Goal: Contribute content: Contribute content

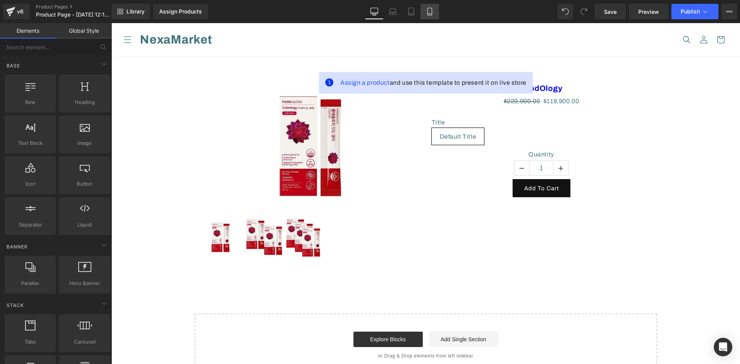
click at [431, 11] on icon at bounding box center [430, 12] width 8 height 8
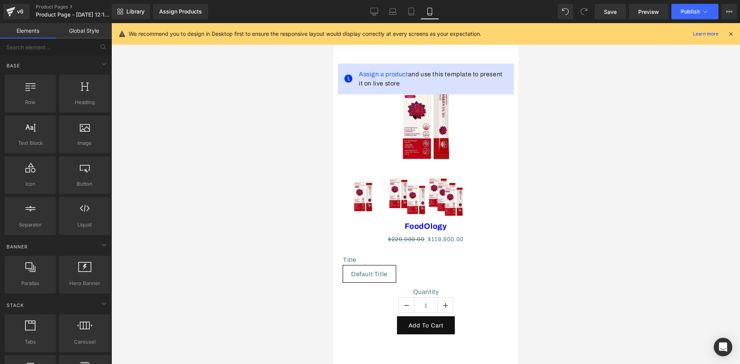
click at [732, 32] on icon at bounding box center [730, 33] width 7 height 7
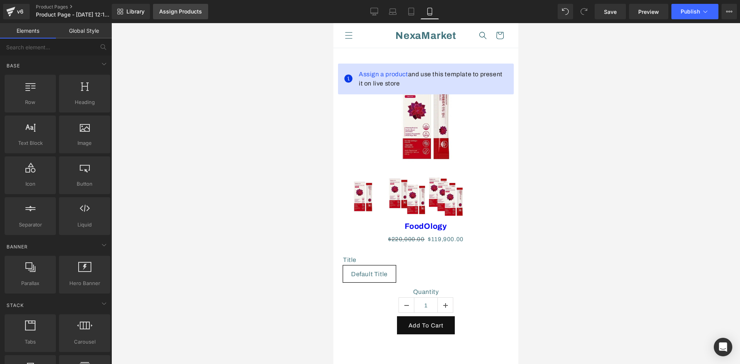
click at [181, 13] on div "Assign Products" at bounding box center [180, 11] width 43 height 6
click at [732, 12] on icon at bounding box center [732, 12] width 2 height 2
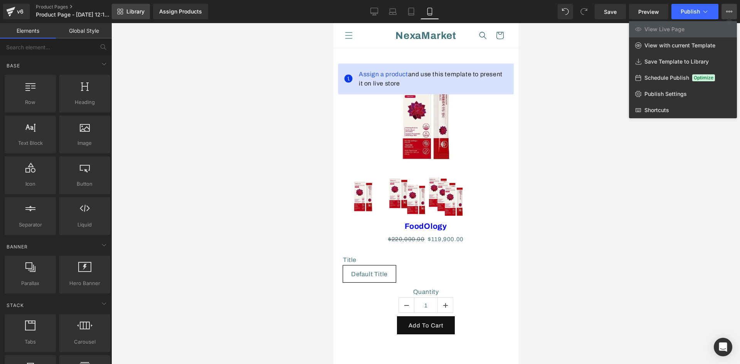
click at [136, 9] on span "Library" at bounding box center [135, 11] width 18 height 7
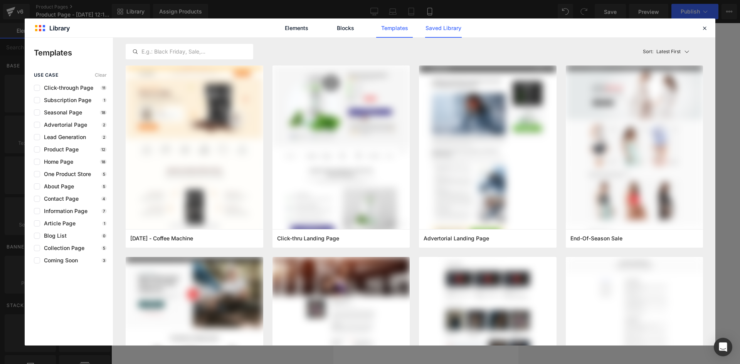
click at [442, 28] on link "Saved Library" at bounding box center [443, 27] width 37 height 19
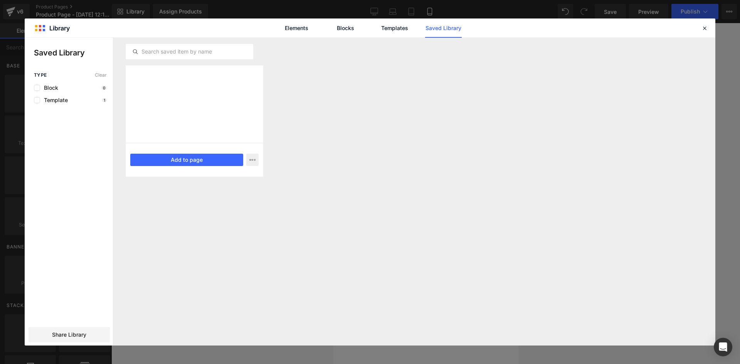
click at [176, 121] on div at bounding box center [195, 104] width 138 height 77
click at [0, 0] on button "Add to page" at bounding box center [0, 0] width 0 height 0
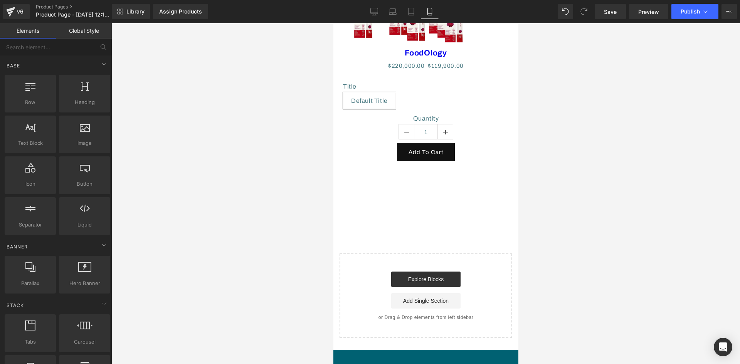
scroll to position [235, 0]
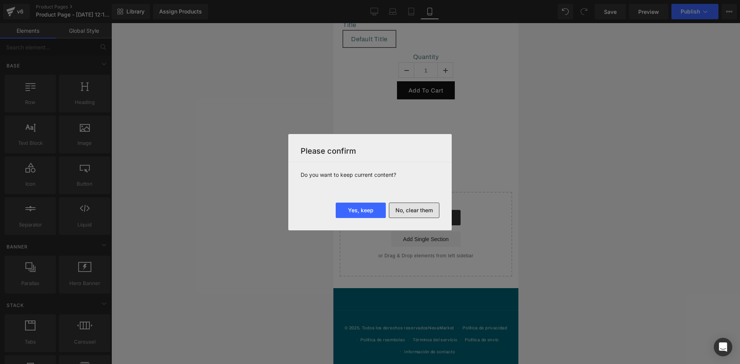
click at [418, 212] on button "No, clear them" at bounding box center [414, 210] width 50 height 15
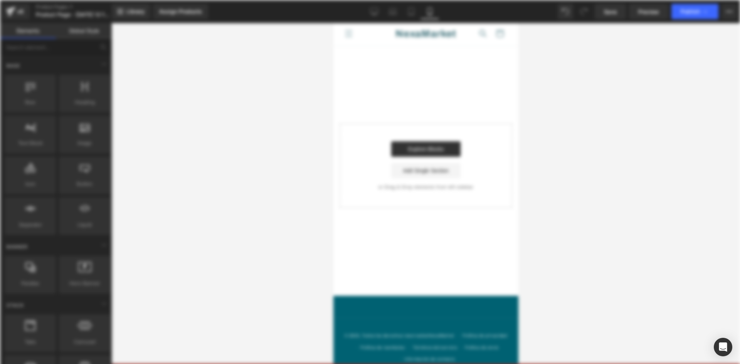
scroll to position [0, 0]
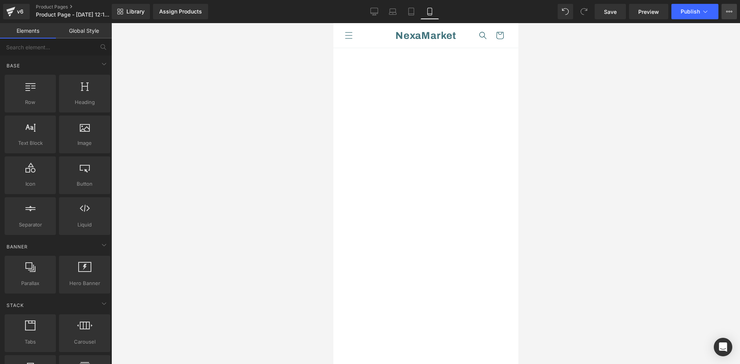
click at [727, 12] on icon at bounding box center [727, 12] width 2 height 2
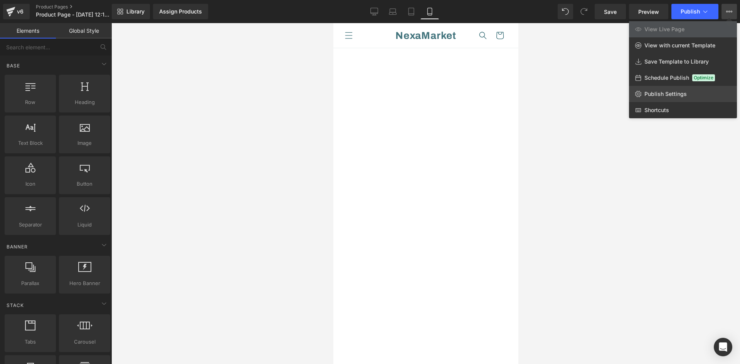
click at [670, 95] on span "Publish Settings" at bounding box center [665, 94] width 42 height 7
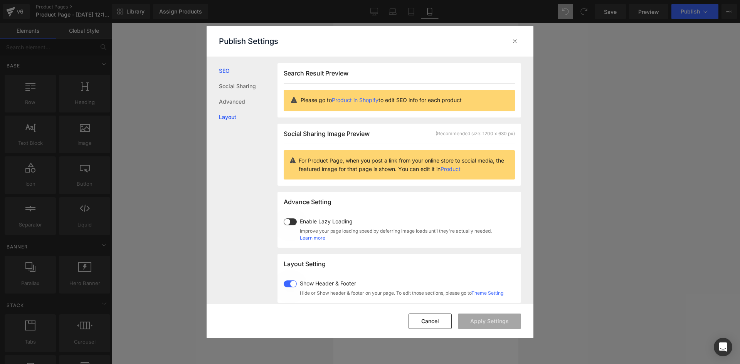
click at [223, 116] on link "Layout" at bounding box center [248, 116] width 59 height 15
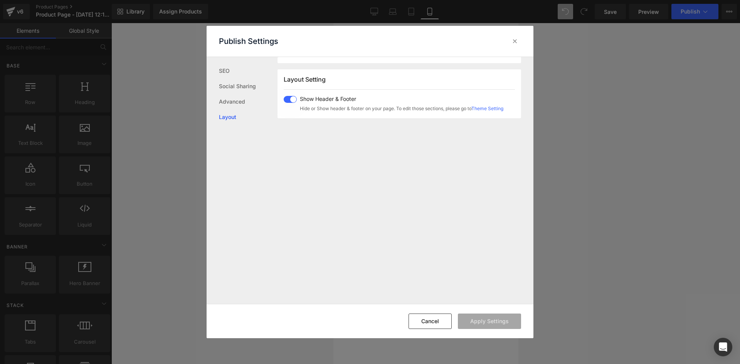
scroll to position [191, 0]
click at [291, 94] on span at bounding box center [290, 93] width 13 height 7
click at [492, 320] on button "Apply Settings" at bounding box center [489, 321] width 63 height 15
click at [517, 42] on icon at bounding box center [515, 41] width 8 height 8
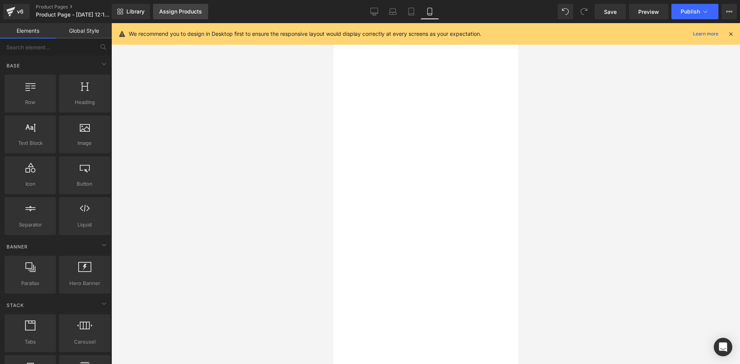
click at [190, 10] on div "Assign Products" at bounding box center [180, 11] width 43 height 6
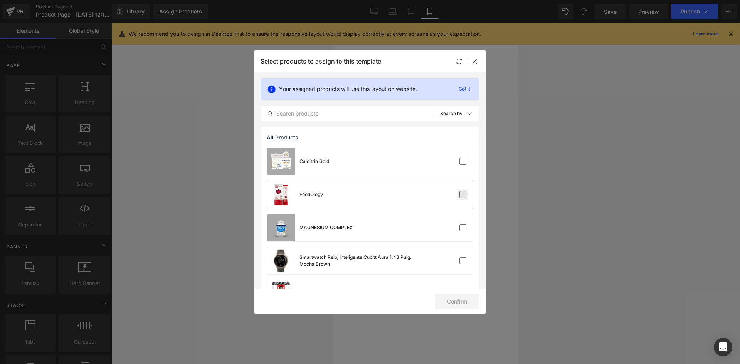
click at [462, 196] on label at bounding box center [462, 194] width 7 height 7
click at [463, 195] on input "checkbox" at bounding box center [463, 195] width 0 height 0
click at [467, 304] on button "Confirm" at bounding box center [457, 301] width 45 height 15
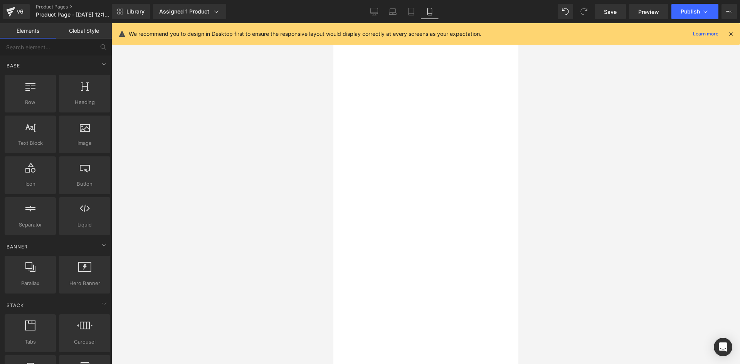
click at [730, 34] on icon at bounding box center [730, 33] width 7 height 7
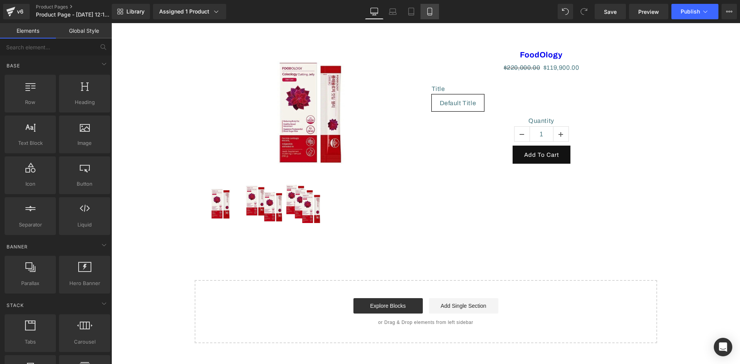
click at [428, 12] on icon at bounding box center [430, 12] width 8 height 8
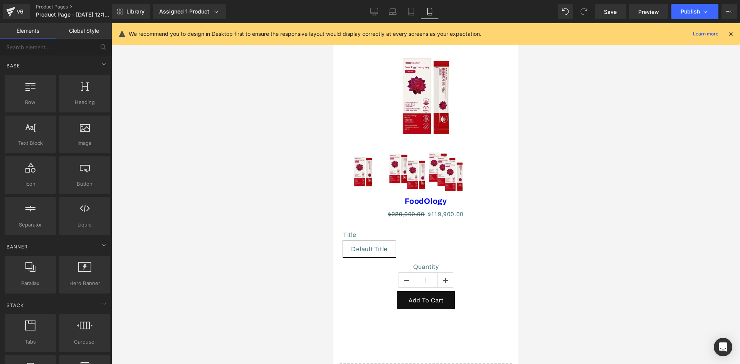
click at [733, 33] on icon at bounding box center [730, 33] width 7 height 7
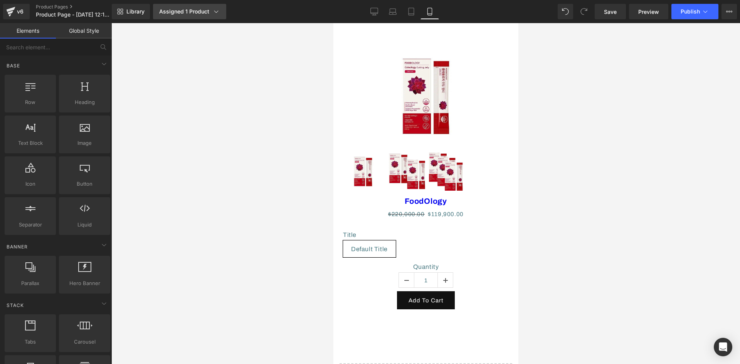
click at [186, 13] on div "Assigned 1 Product" at bounding box center [189, 12] width 61 height 8
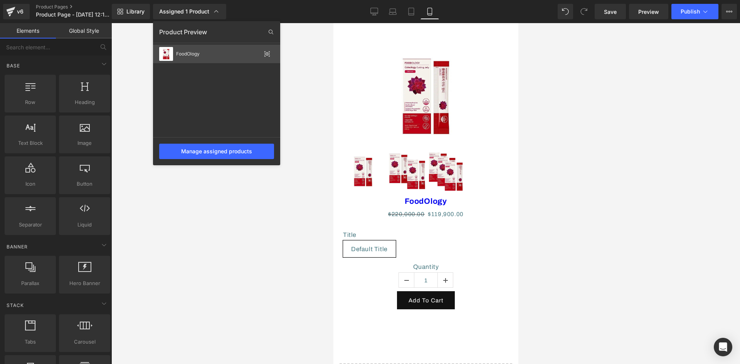
click at [217, 56] on div "FoodOlogy" at bounding box center [218, 53] width 85 height 5
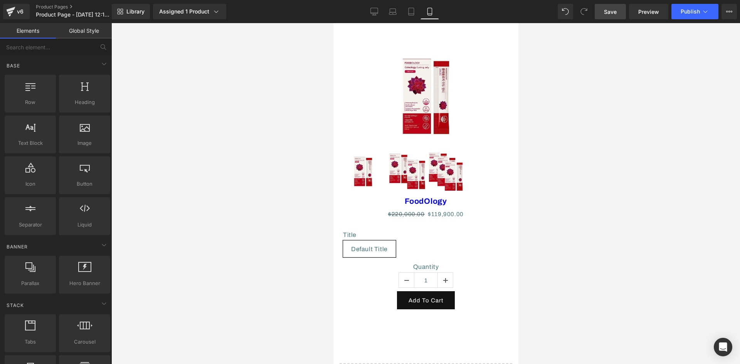
click at [615, 15] on span "Save" at bounding box center [610, 12] width 13 height 8
click at [432, 11] on icon at bounding box center [429, 11] width 4 height 7
click at [129, 14] on span "Library" at bounding box center [135, 11] width 18 height 7
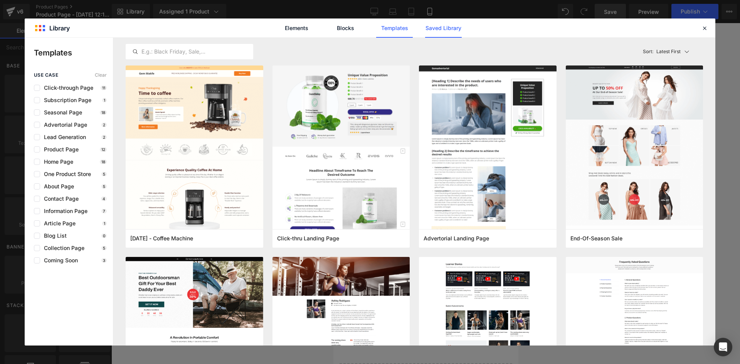
click at [442, 28] on link "Saved Library" at bounding box center [443, 27] width 37 height 19
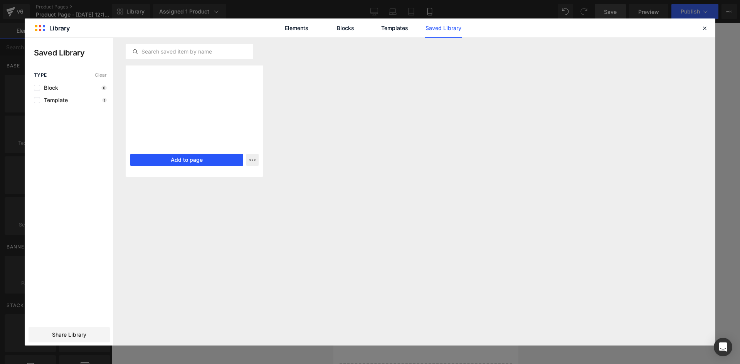
click at [167, 160] on button "Add to page" at bounding box center [186, 160] width 113 height 12
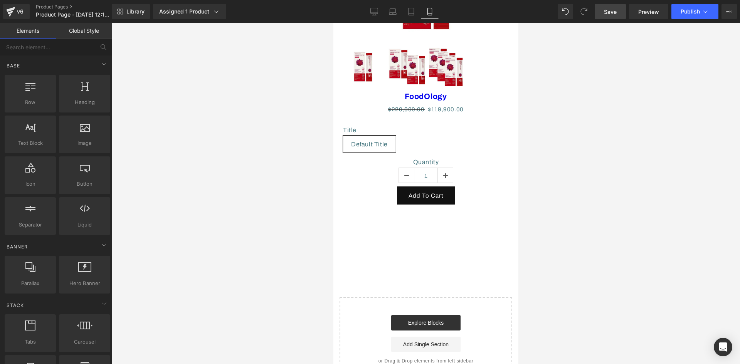
scroll to position [130, 0]
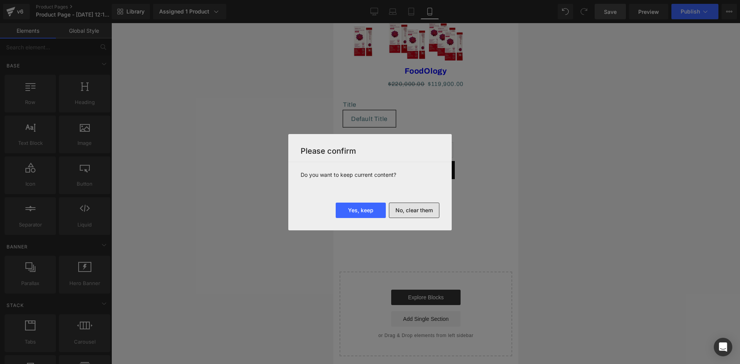
click at [418, 208] on button "No, clear them" at bounding box center [414, 210] width 50 height 15
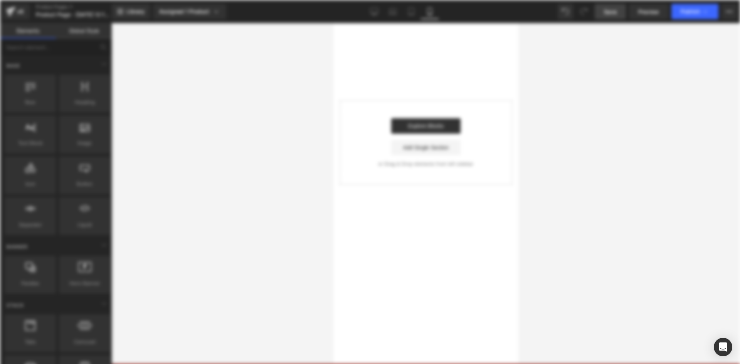
scroll to position [0, 0]
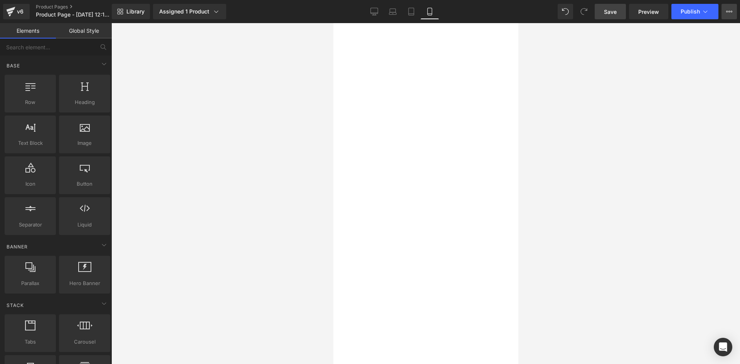
click at [731, 13] on button "View Live Page View with current Template Save Template to Library Schedule Pub…" at bounding box center [728, 11] width 15 height 15
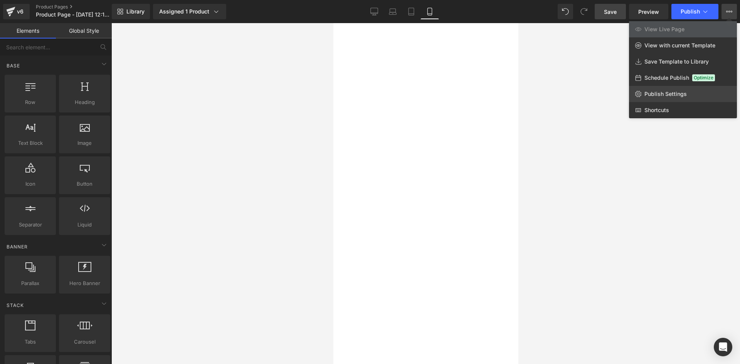
click at [681, 95] on span "Publish Settings" at bounding box center [665, 94] width 42 height 7
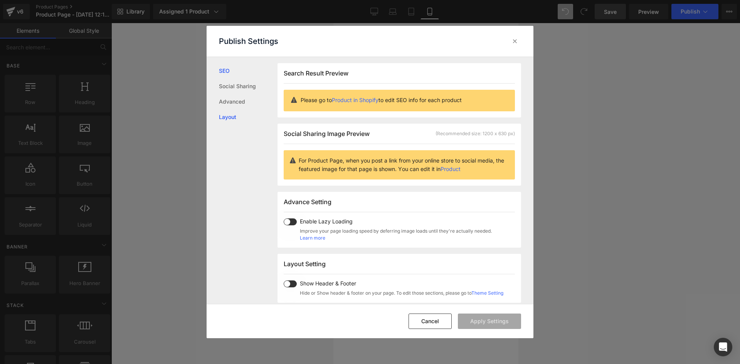
click at [231, 117] on link "Layout" at bounding box center [248, 116] width 59 height 15
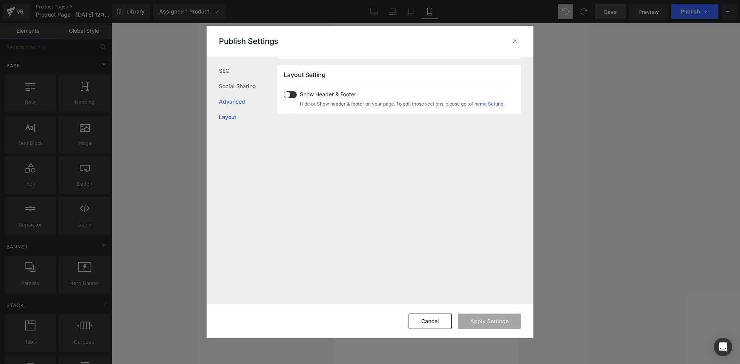
scroll to position [191, 0]
click at [294, 94] on span at bounding box center [290, 93] width 13 height 7
click at [292, 92] on span at bounding box center [290, 93] width 13 height 7
click at [292, 93] on span at bounding box center [290, 93] width 13 height 7
click at [484, 316] on button "Apply Settings" at bounding box center [489, 321] width 63 height 15
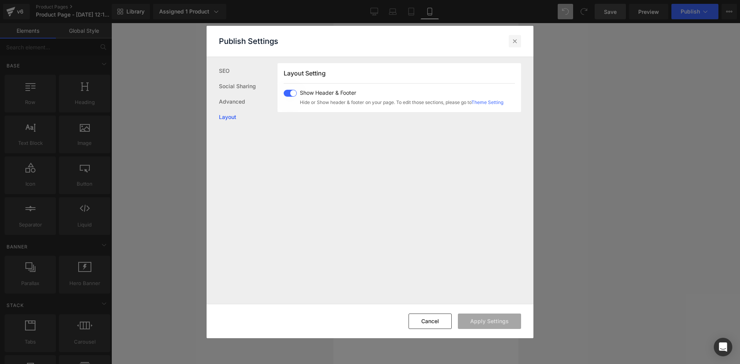
click at [512, 40] on icon at bounding box center [515, 41] width 8 height 8
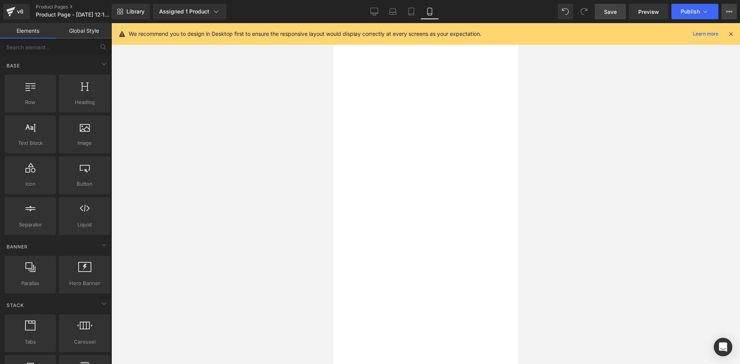
click at [731, 12] on icon at bounding box center [729, 11] width 6 height 6
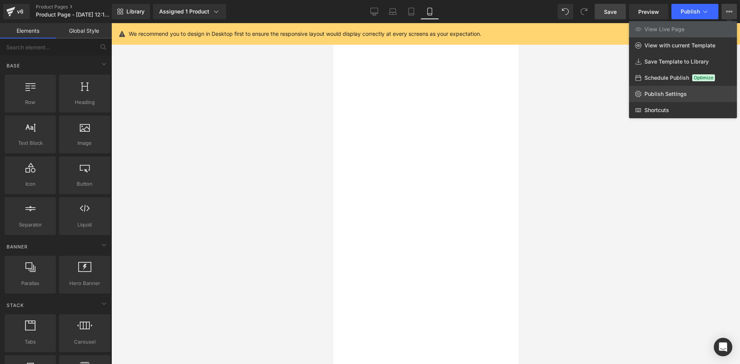
click at [651, 96] on span "Publish Settings" at bounding box center [665, 94] width 42 height 7
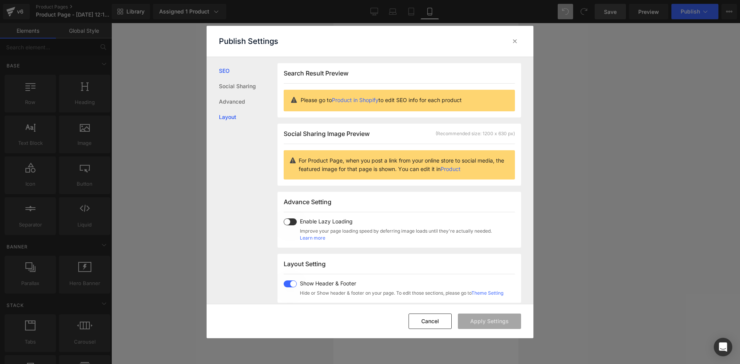
click at [238, 112] on link "Layout" at bounding box center [248, 116] width 59 height 15
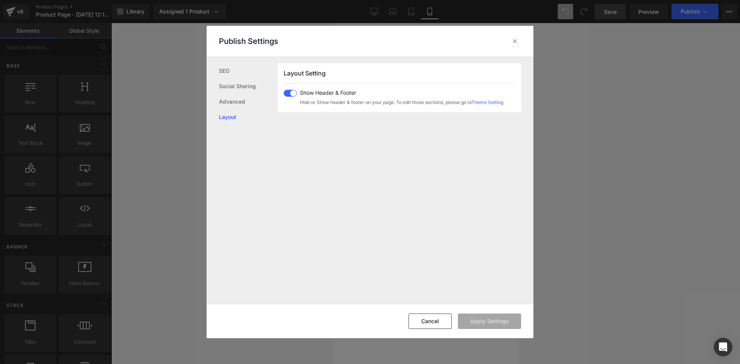
click at [289, 92] on span at bounding box center [290, 93] width 13 height 7
click at [484, 319] on button "Apply Settings" at bounding box center [489, 321] width 63 height 15
click at [516, 40] on icon at bounding box center [515, 41] width 8 height 8
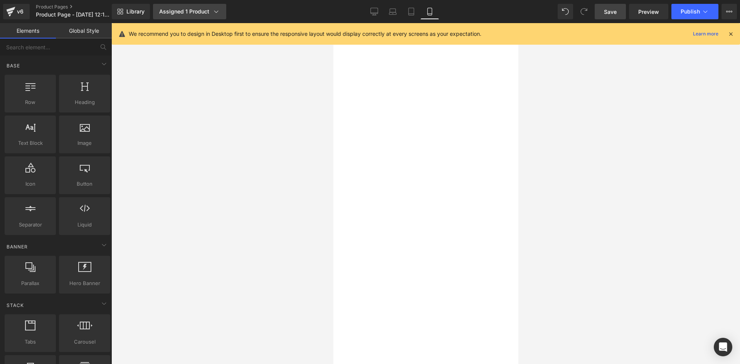
click at [189, 7] on link "Assigned 1 Product" at bounding box center [189, 11] width 73 height 15
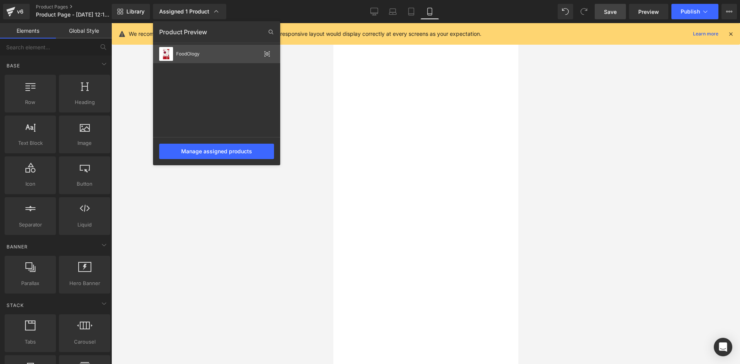
click at [216, 55] on div "FoodOlogy" at bounding box center [218, 53] width 85 height 5
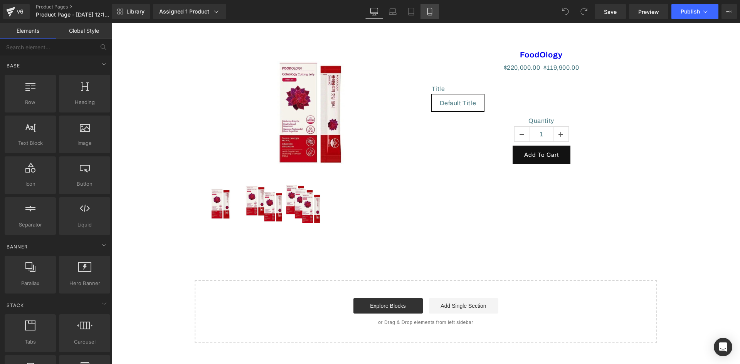
click at [427, 17] on link "Mobile" at bounding box center [429, 11] width 18 height 15
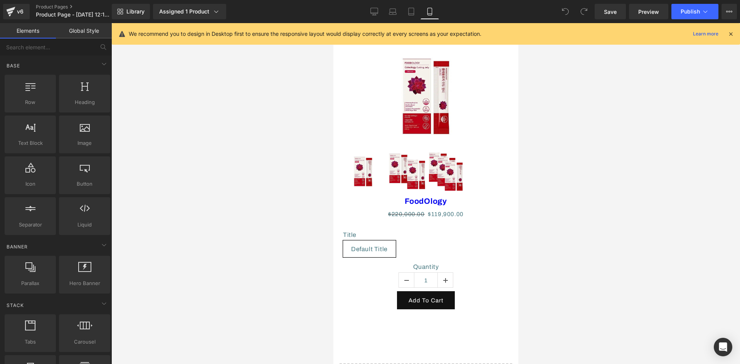
click at [728, 34] on icon at bounding box center [730, 33] width 7 height 7
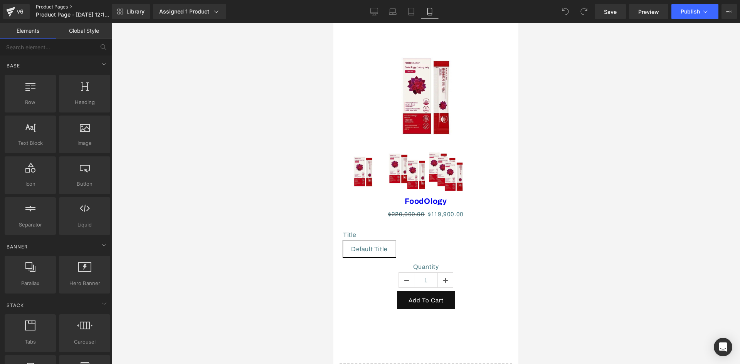
click at [42, 5] on link "Product Pages" at bounding box center [80, 7] width 89 height 6
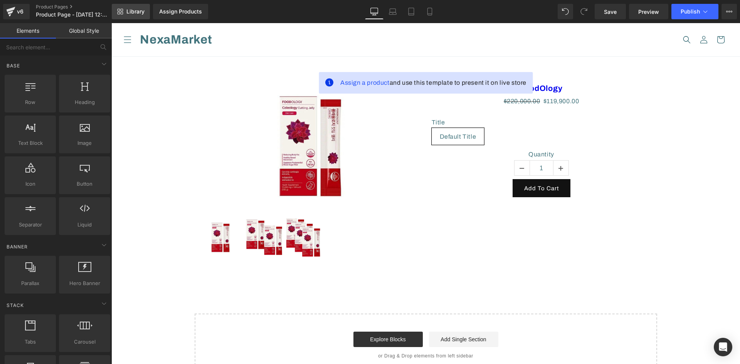
click at [129, 13] on span "Library" at bounding box center [135, 11] width 18 height 7
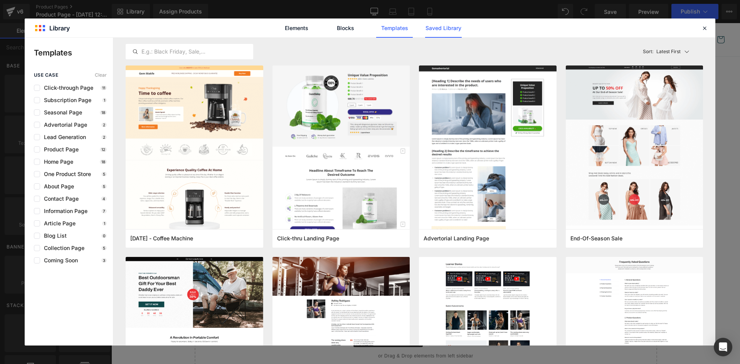
click at [455, 30] on link "Saved Library" at bounding box center [443, 27] width 37 height 19
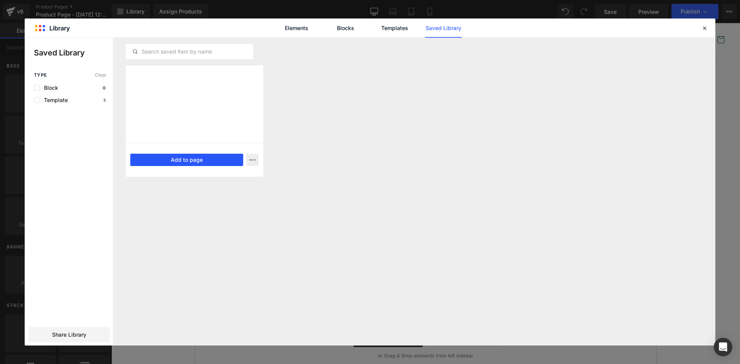
click at [194, 161] on button "Add to page" at bounding box center [186, 160] width 113 height 12
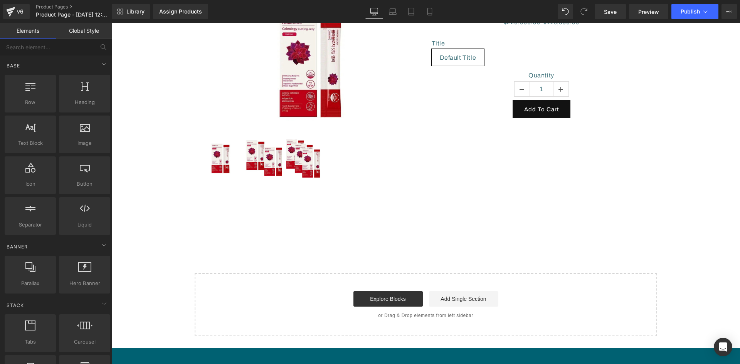
scroll to position [141, 0]
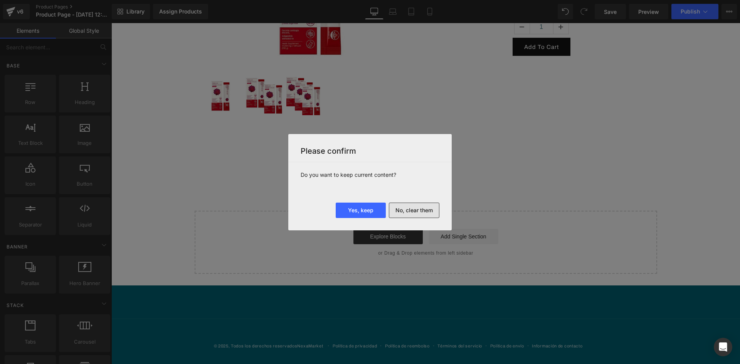
click at [407, 209] on button "No, clear them" at bounding box center [414, 210] width 50 height 15
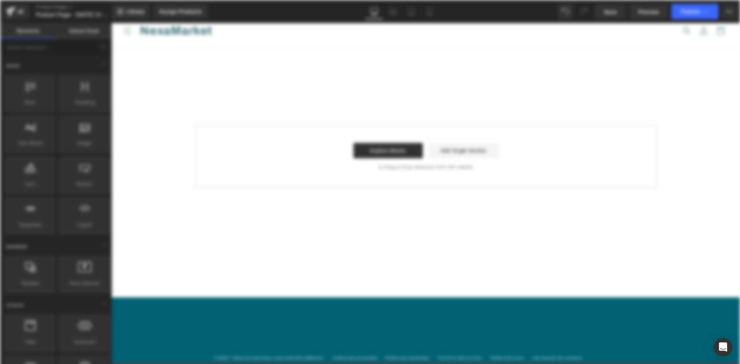
scroll to position [0, 0]
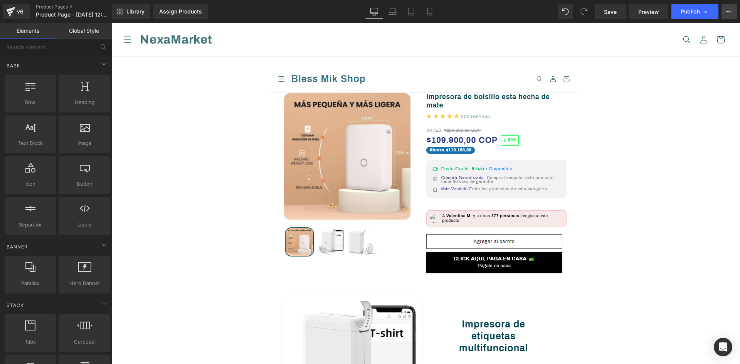
click at [732, 9] on button "View Live Page View with current Template Save Template to Library Schedule Pub…" at bounding box center [728, 11] width 15 height 15
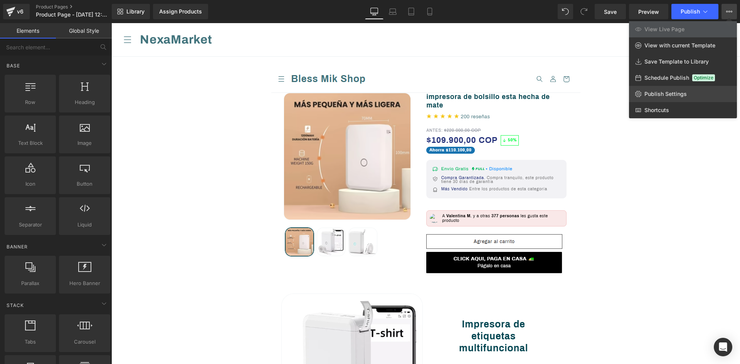
click at [692, 89] on link "Publish Settings" at bounding box center [683, 94] width 108 height 16
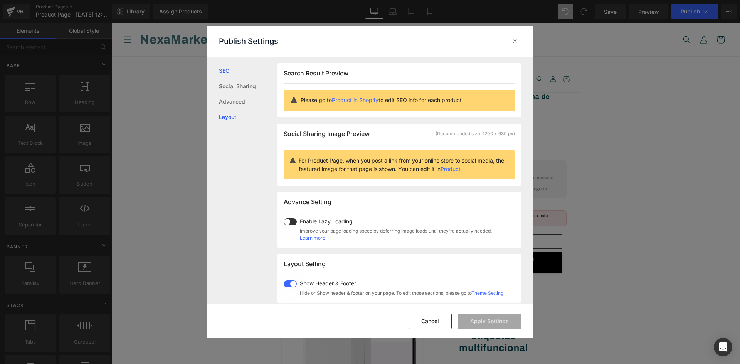
click at [228, 116] on link "Layout" at bounding box center [248, 116] width 59 height 15
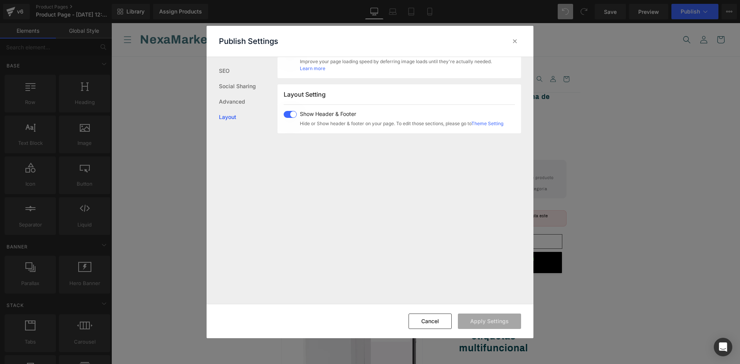
scroll to position [191, 0]
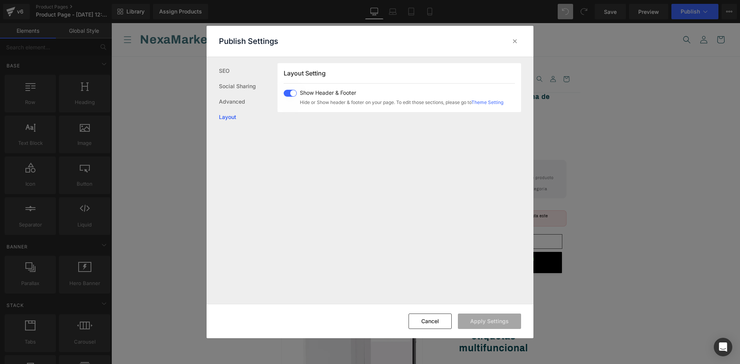
click at [286, 92] on span at bounding box center [290, 93] width 13 height 7
click at [504, 322] on button "Apply Settings" at bounding box center [489, 321] width 63 height 15
click at [517, 42] on icon at bounding box center [515, 41] width 8 height 8
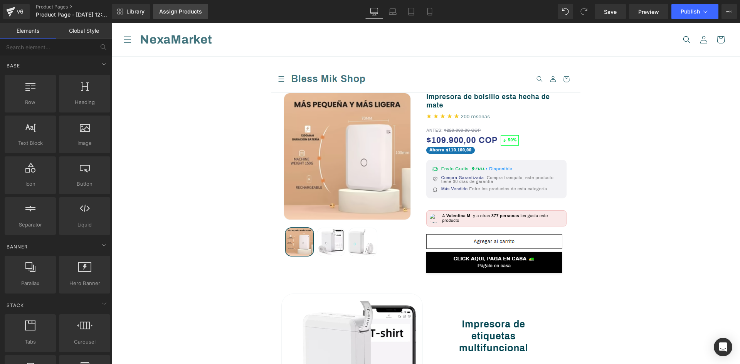
click at [186, 10] on div "Assign Products" at bounding box center [180, 11] width 43 height 6
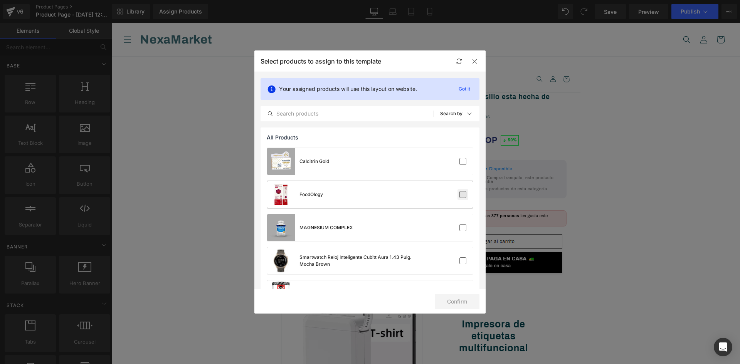
click at [461, 194] on label at bounding box center [462, 194] width 7 height 7
click at [463, 195] on input "checkbox" at bounding box center [463, 195] width 0 height 0
click at [457, 298] on button "Confirm" at bounding box center [457, 301] width 45 height 15
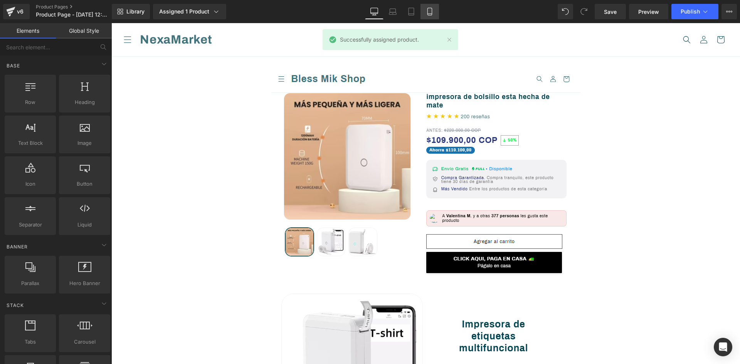
click at [431, 12] on icon at bounding box center [430, 12] width 8 height 8
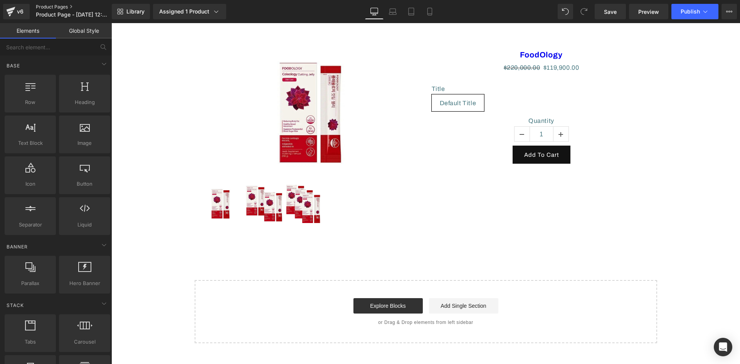
click at [58, 6] on link "Product Pages" at bounding box center [80, 7] width 89 height 6
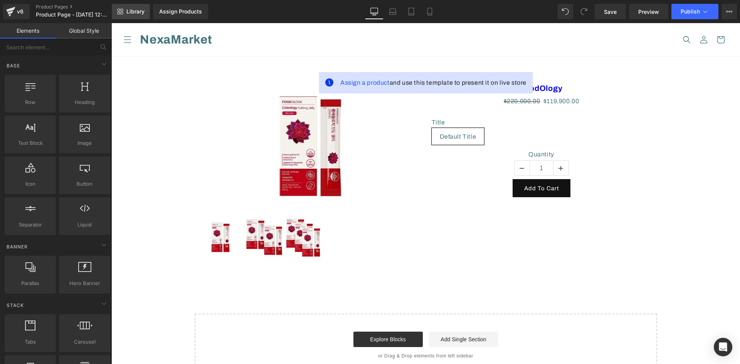
click at [128, 17] on link "Library" at bounding box center [131, 11] width 38 height 15
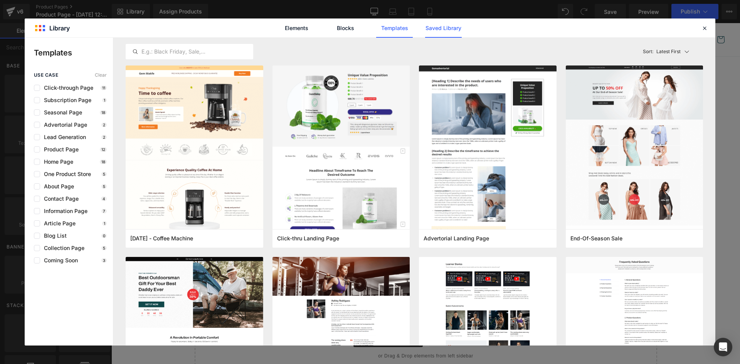
click at [454, 28] on link "Saved Library" at bounding box center [443, 27] width 37 height 19
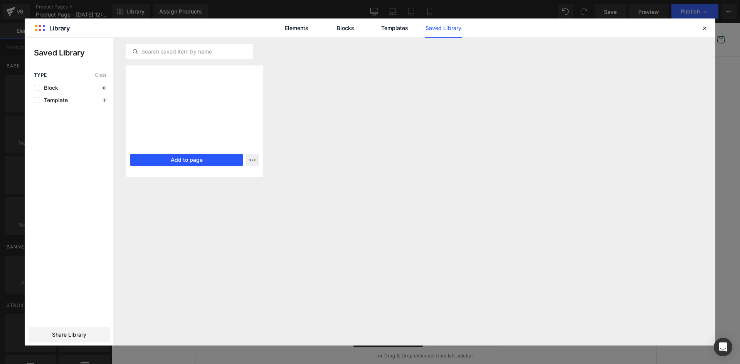
click at [168, 161] on button "Add to page" at bounding box center [186, 160] width 113 height 12
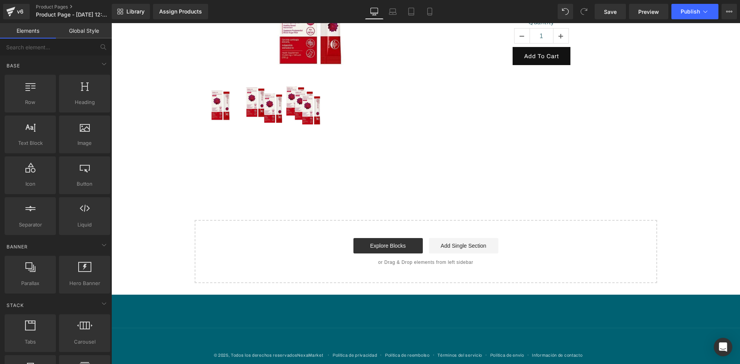
scroll to position [141, 0]
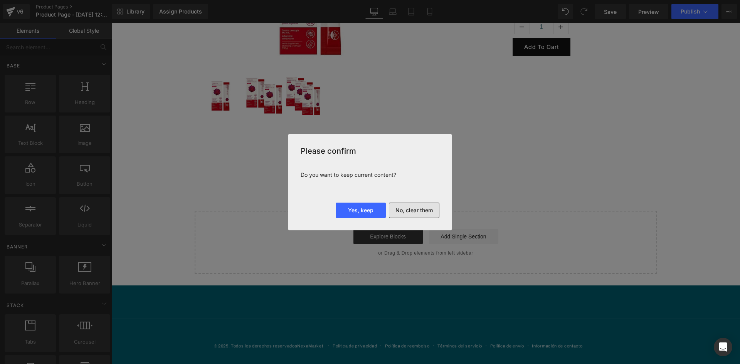
click at [417, 212] on button "No, clear them" at bounding box center [414, 210] width 50 height 15
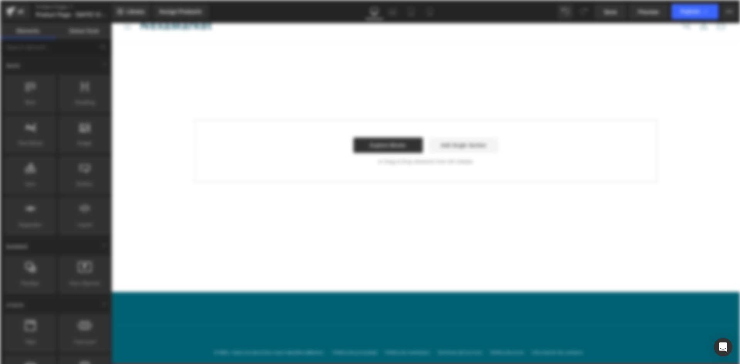
scroll to position [0, 0]
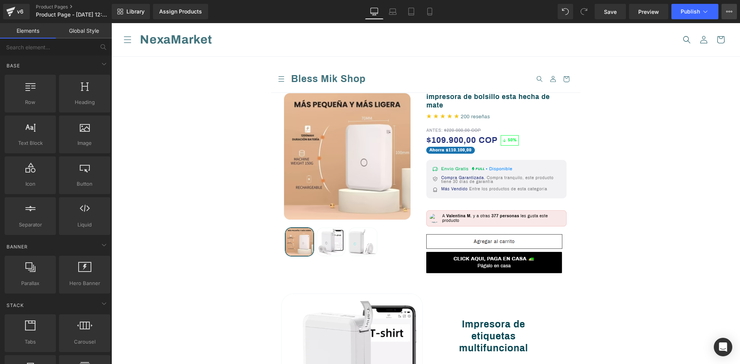
click at [728, 13] on icon at bounding box center [729, 11] width 6 height 6
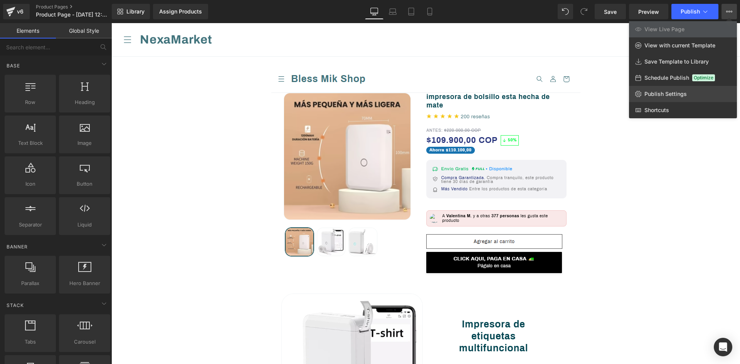
click at [687, 97] on link "Publish Settings" at bounding box center [683, 94] width 108 height 16
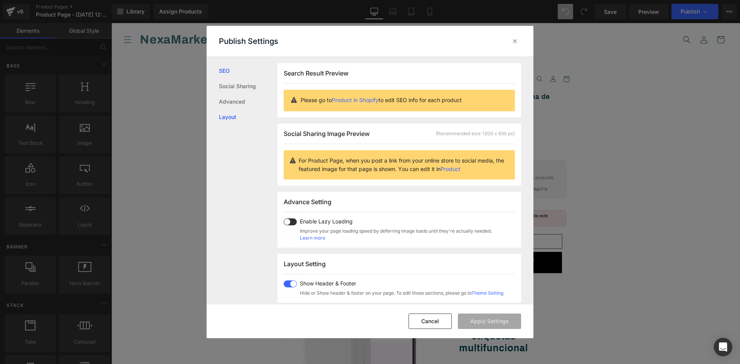
click at [252, 121] on link "Layout" at bounding box center [248, 116] width 59 height 15
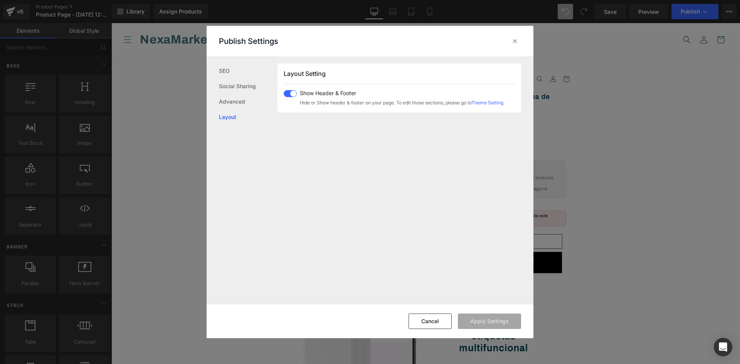
scroll to position [191, 0]
click at [292, 93] on span at bounding box center [290, 93] width 13 height 7
click at [499, 319] on button "Apply Settings" at bounding box center [489, 321] width 63 height 15
drag, startPoint x: 514, startPoint y: 42, endPoint x: 403, endPoint y: 19, distance: 113.7
click at [514, 42] on icon at bounding box center [515, 41] width 8 height 8
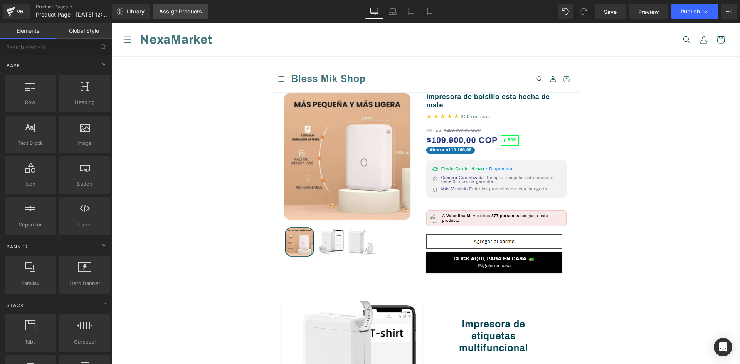
click at [179, 14] on div "Assign Products" at bounding box center [180, 11] width 43 height 6
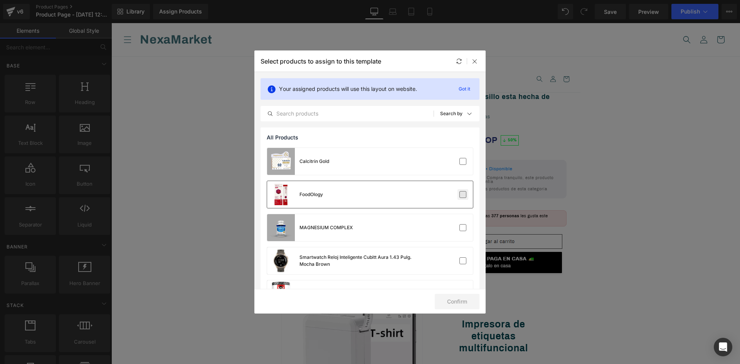
click at [462, 196] on label at bounding box center [462, 194] width 7 height 7
click at [463, 195] on input "checkbox" at bounding box center [463, 195] width 0 height 0
click at [465, 299] on button "Confirm" at bounding box center [457, 301] width 45 height 15
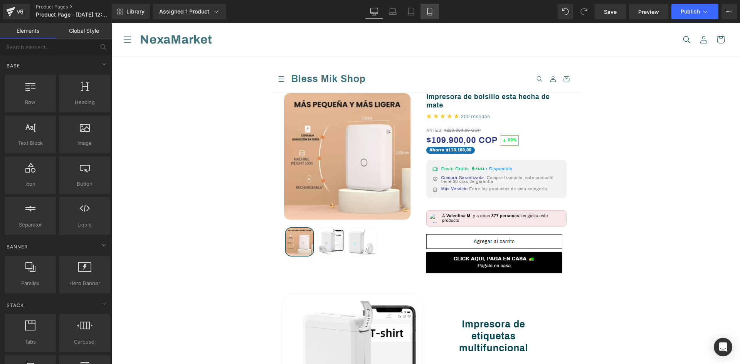
click at [430, 11] on icon at bounding box center [430, 12] width 8 height 8
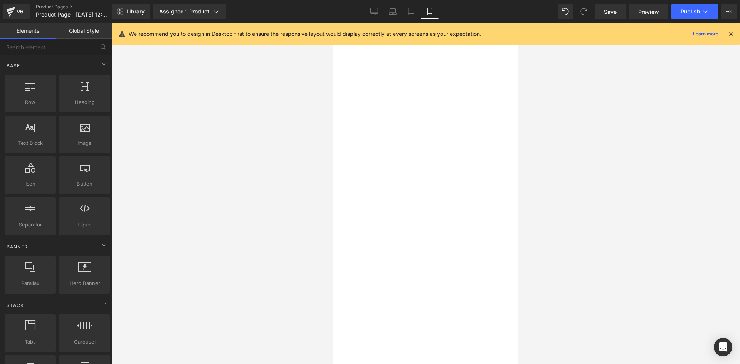
click at [623, 38] on div "We recommend you to design in Desktop first to ensure the responsive layout wou…" at bounding box center [428, 33] width 599 height 9
click at [733, 34] on icon at bounding box center [730, 33] width 7 height 7
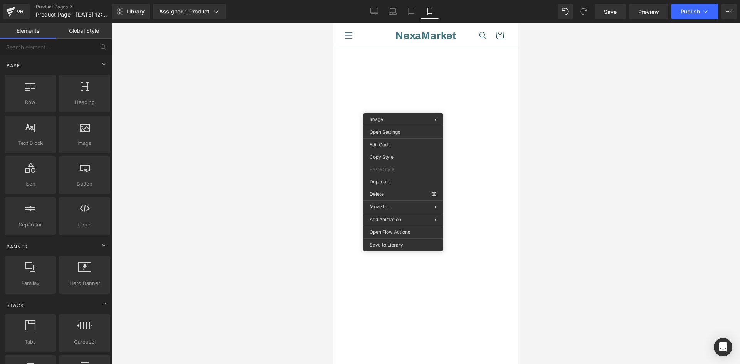
click at [287, 117] on div at bounding box center [425, 193] width 628 height 341
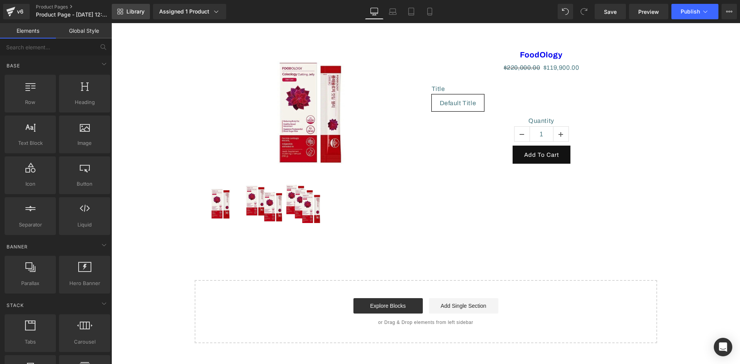
click at [137, 10] on span "Library" at bounding box center [135, 11] width 18 height 7
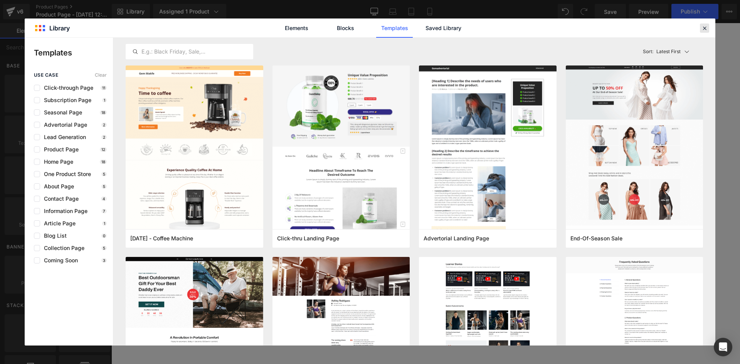
click at [707, 27] on icon at bounding box center [704, 28] width 7 height 7
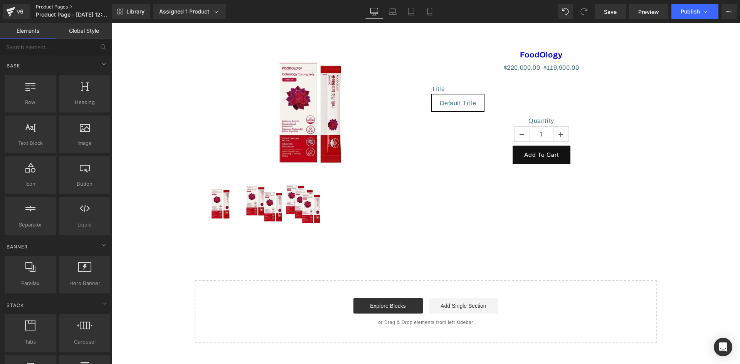
click at [49, 7] on link "Product Pages" at bounding box center [80, 7] width 89 height 6
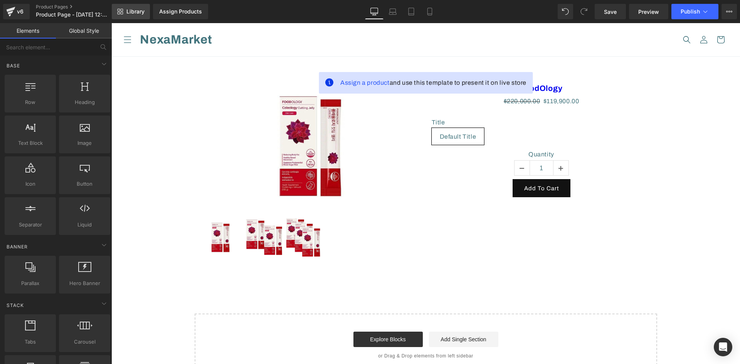
click at [135, 13] on span "Library" at bounding box center [135, 11] width 18 height 7
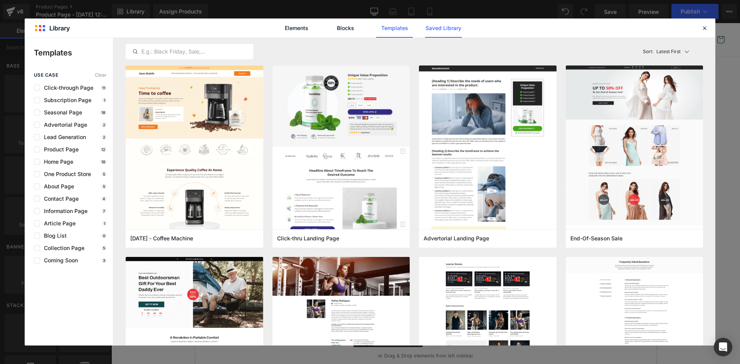
click at [434, 30] on link "Saved Library" at bounding box center [443, 27] width 37 height 19
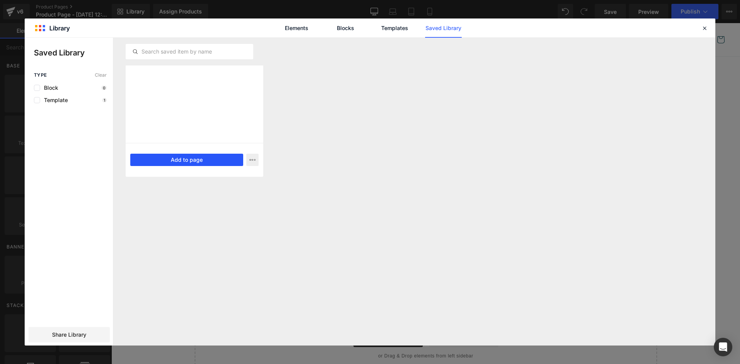
click at [169, 158] on button "Add to page" at bounding box center [186, 160] width 113 height 12
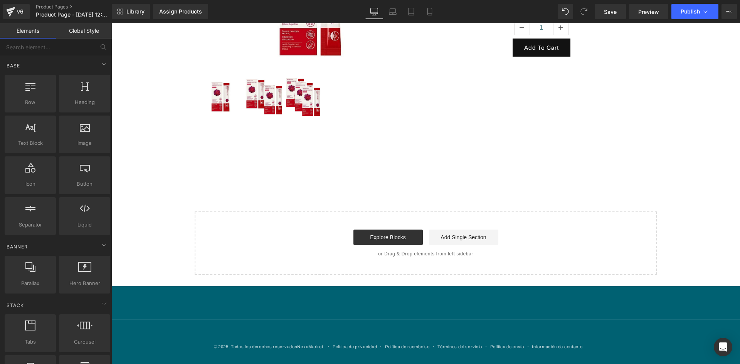
scroll to position [141, 0]
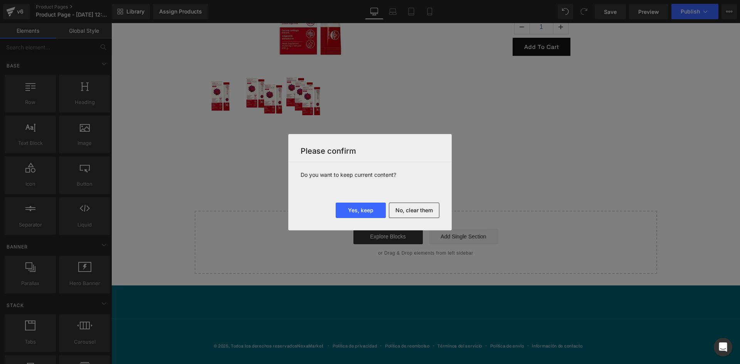
drag, startPoint x: 413, startPoint y: 213, endPoint x: 447, endPoint y: 204, distance: 35.0
click at [413, 213] on button "No, clear them" at bounding box center [414, 210] width 50 height 15
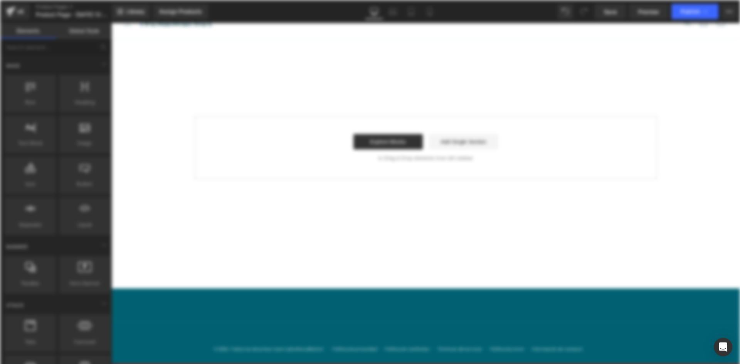
scroll to position [0, 0]
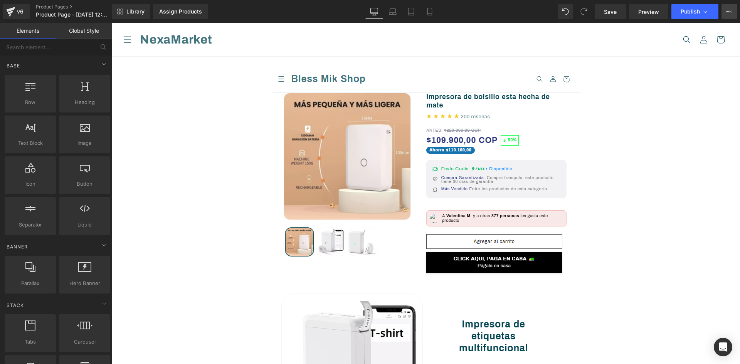
click at [729, 10] on icon at bounding box center [729, 11] width 6 height 6
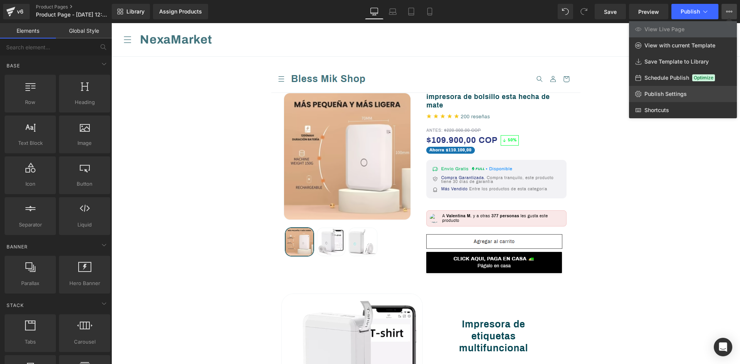
click at [653, 93] on span "Publish Settings" at bounding box center [665, 94] width 42 height 7
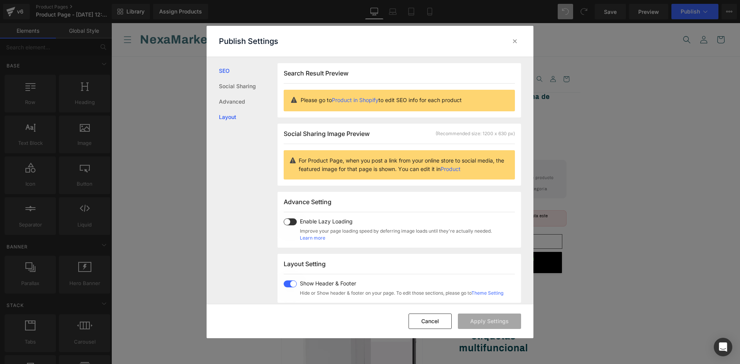
click at [234, 118] on link "Layout" at bounding box center [248, 116] width 59 height 15
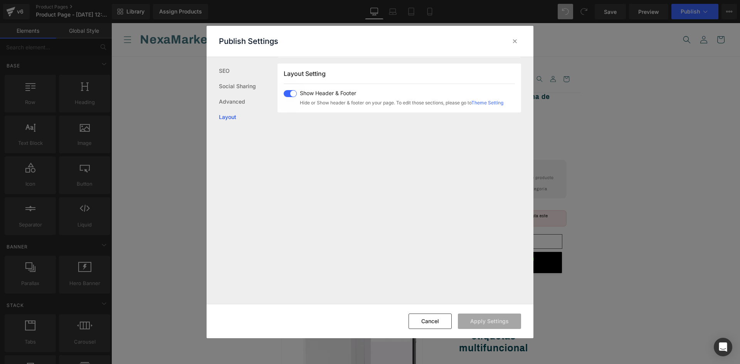
scroll to position [191, 0]
click at [294, 91] on span at bounding box center [290, 93] width 13 height 7
click at [506, 325] on button "Apply Settings" at bounding box center [489, 321] width 63 height 15
click at [514, 41] on icon at bounding box center [515, 41] width 8 height 8
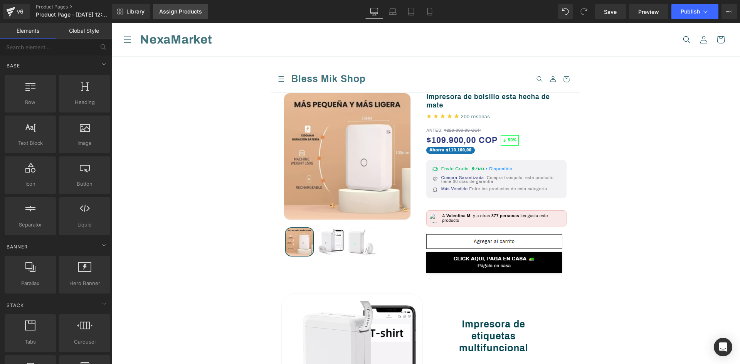
click at [175, 14] on div "Assign Products" at bounding box center [180, 11] width 43 height 6
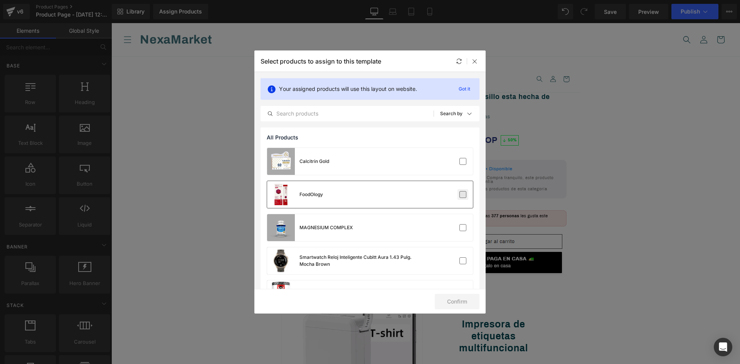
click at [459, 198] on label at bounding box center [462, 194] width 7 height 7
click at [463, 195] on input "checkbox" at bounding box center [463, 195] width 0 height 0
click at [464, 305] on button "Confirm" at bounding box center [457, 301] width 45 height 15
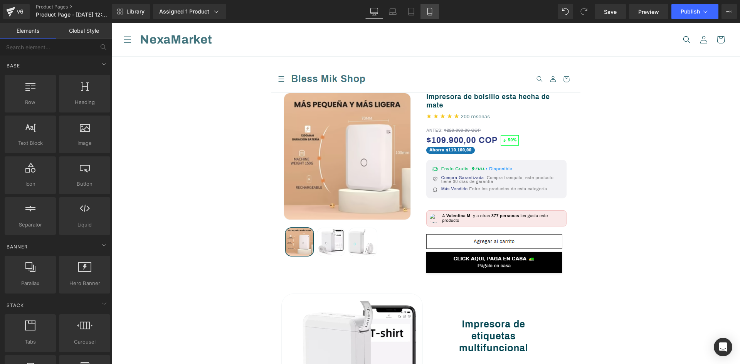
click at [428, 13] on icon at bounding box center [429, 11] width 4 height 7
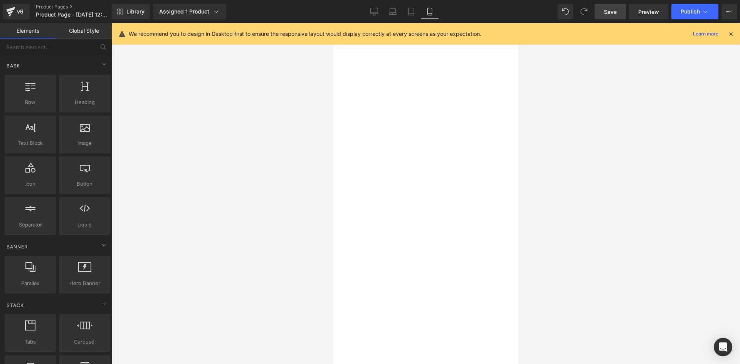
click at [619, 13] on link "Save" at bounding box center [610, 11] width 31 height 15
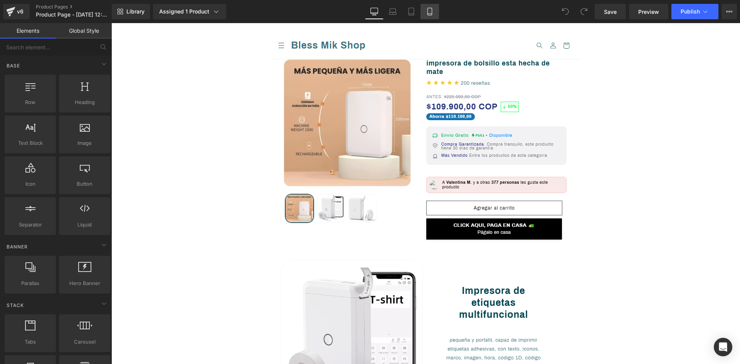
click at [429, 14] on icon at bounding box center [429, 14] width 4 height 0
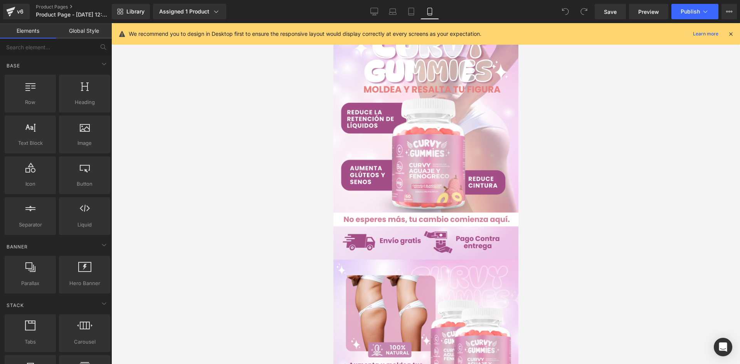
click at [732, 33] on icon at bounding box center [730, 33] width 7 height 7
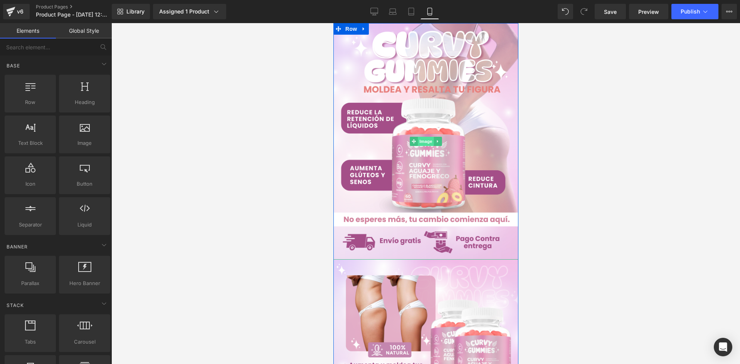
click at [422, 141] on span "Image" at bounding box center [425, 141] width 16 height 9
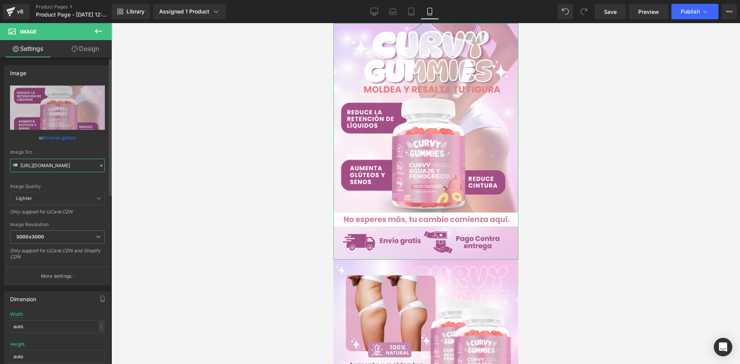
scroll to position [0, 16]
drag, startPoint x: 21, startPoint y: 163, endPoint x: 94, endPoint y: 165, distance: 73.2
click at [94, 165] on input "https://i.ibb.co/bRKHMSD5/raw1-12.png" at bounding box center [57, 165] width 95 height 13
paste input "tPZvR2wc/Food-Ology-Mesa-de-trabajo-1-copia-6.jp"
type input "https://i.ibb.co/tPZvR2wc/Food-Ology-Mesa-de-trabajo-1-copia-6.jpg"
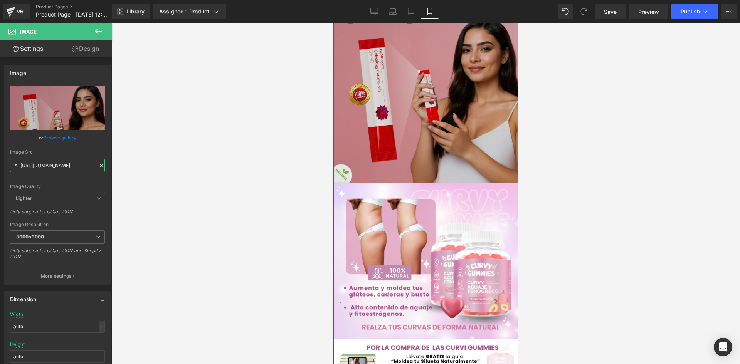
scroll to position [116, 0]
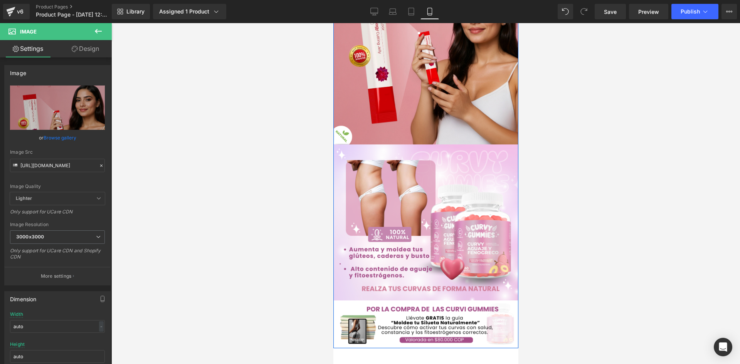
click at [421, 219] on div "Image" at bounding box center [425, 222] width 185 height 156
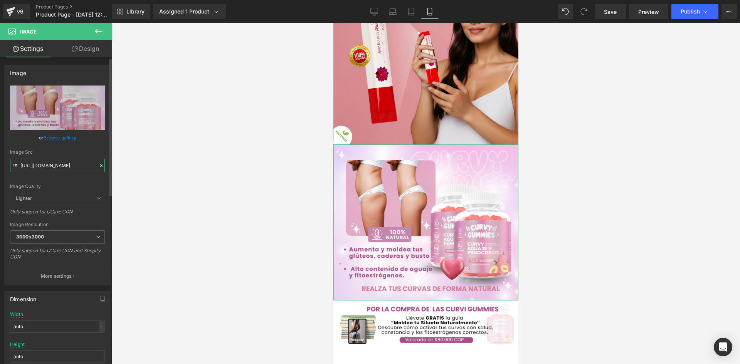
scroll to position [0, 13]
drag, startPoint x: 20, startPoint y: 166, endPoint x: 101, endPoint y: 165, distance: 80.5
click at [101, 165] on div "Image Src https://i.ibb.co/zTvR1Jbg/raw-2-9.png" at bounding box center [57, 161] width 95 height 23
paste input "V8FpqgX/Food-Ology-Mesa-de-trabajo-1-copia-2.jp"
type input "https://i.ibb.co/zV8FpqgX/Food-Ology-Mesa-de-trabajo-1-copia-2.jpg"
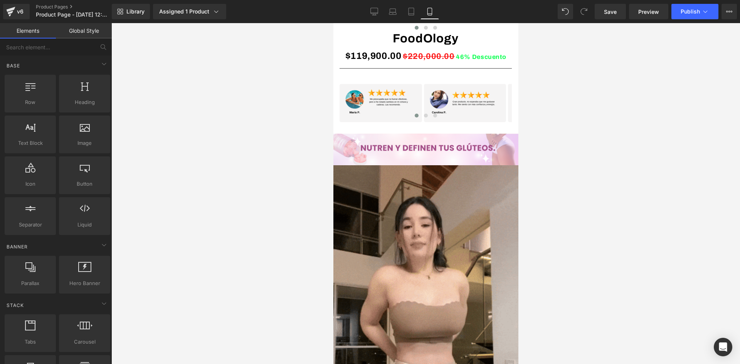
scroll to position [539, 0]
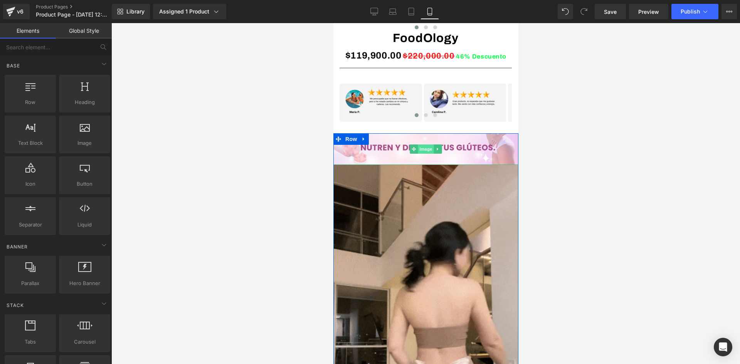
click at [423, 149] on span "Image" at bounding box center [425, 148] width 16 height 9
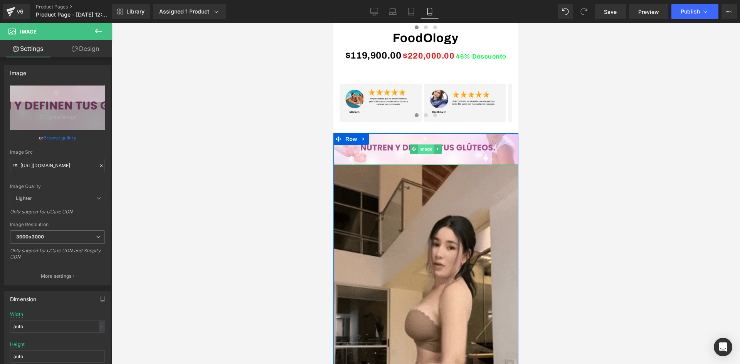
click at [420, 149] on span "Image" at bounding box center [425, 148] width 16 height 9
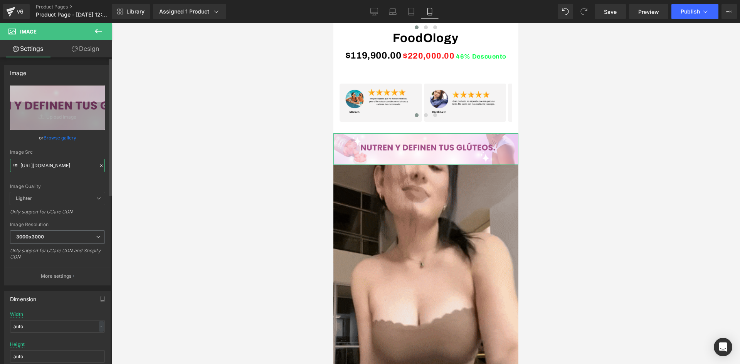
scroll to position [0, 11]
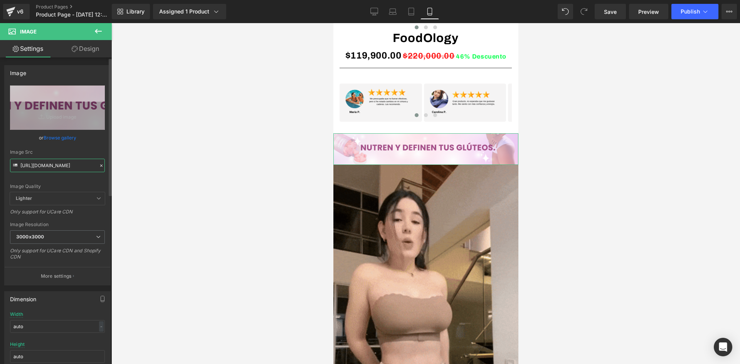
drag, startPoint x: 20, startPoint y: 166, endPoint x: 104, endPoint y: 165, distance: 83.2
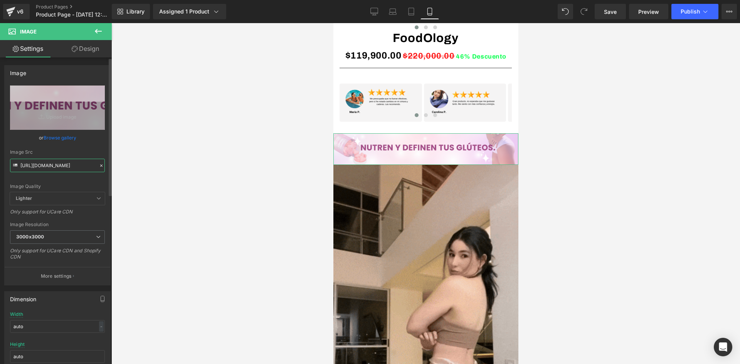
click at [104, 165] on div "https://i.ibb.co/dwncfgfF/raw4-4.png Replace Image Upload image or Browse galle…" at bounding box center [58, 186] width 106 height 200
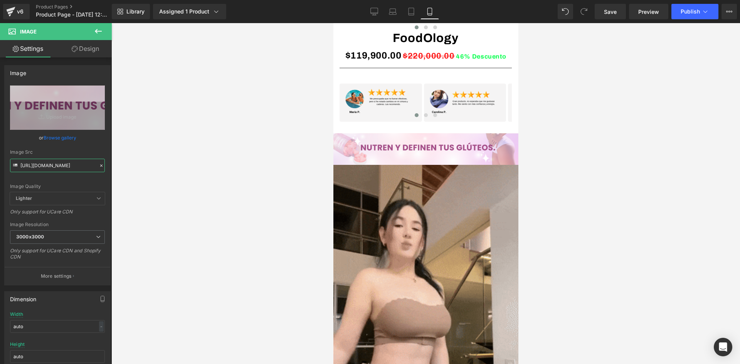
paste input "wh1x1fxb/Food-Ology-07.jp"
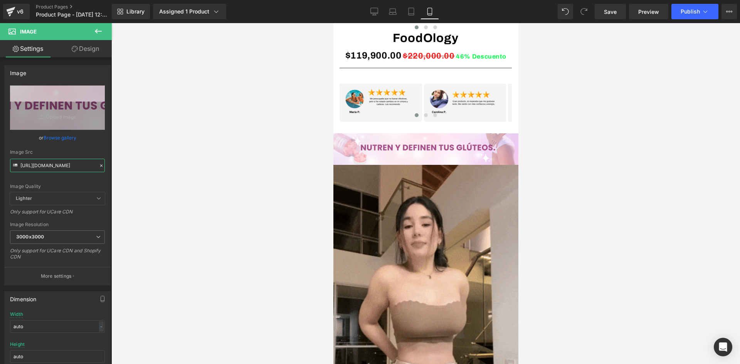
type input "https://i.ibb.co/wh1x1fxb/Food-Ology-07.jpg"
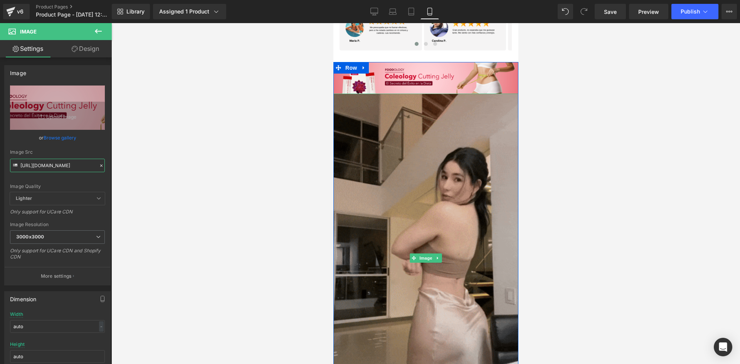
scroll to position [617, 0]
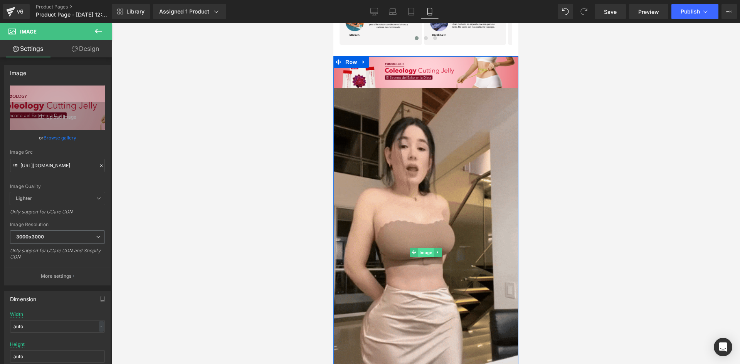
click at [421, 254] on span "Image" at bounding box center [425, 252] width 16 height 9
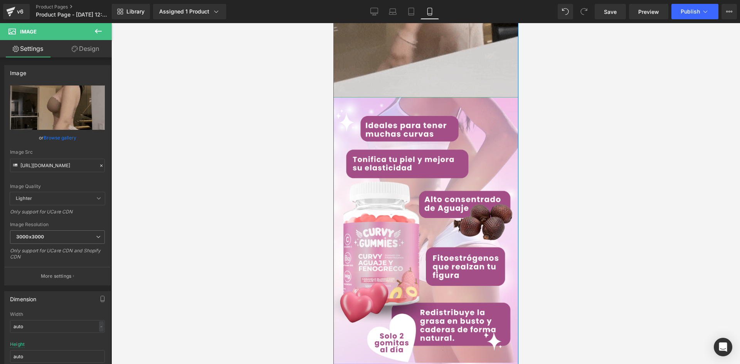
scroll to position [1002, 0]
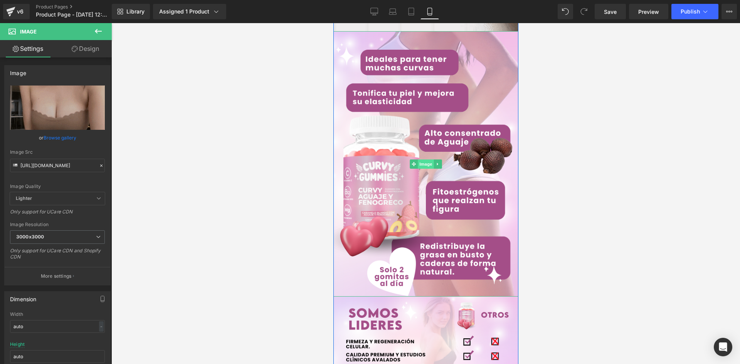
click at [422, 164] on span "Image" at bounding box center [425, 164] width 16 height 9
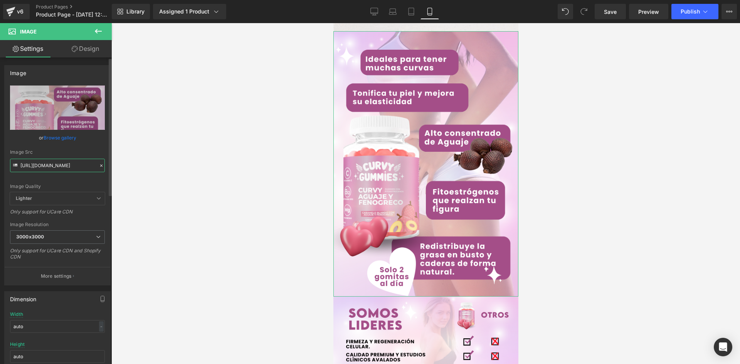
scroll to position [0, 17]
drag, startPoint x: 20, startPoint y: 164, endPoint x: 105, endPoint y: 168, distance: 85.2
click at [105, 168] on div "https://i.ibb.co/N6HQJQDK/raw-6-7.png Replace Image Upload image or Browse gall…" at bounding box center [58, 186] width 106 height 200
paste input "PZcg8t8y/Food-Ology-Mesa-de-trabajo-1.jp"
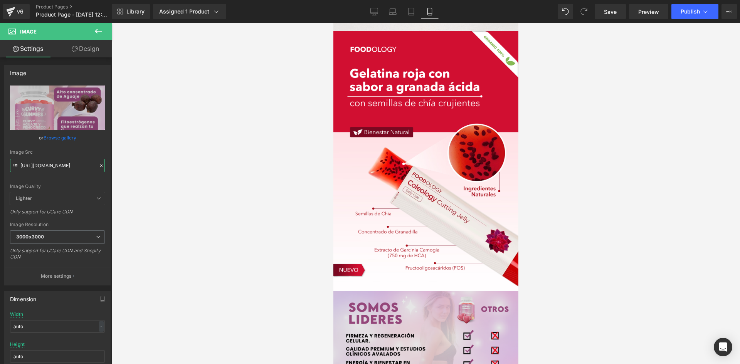
type input "https://i.ibb.co/PZcg8t8y/Food-Ology-Mesa-de-trabajo-1.jpg"
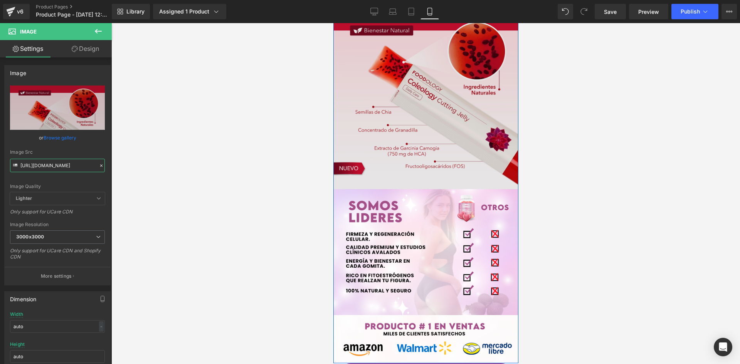
scroll to position [1117, 0]
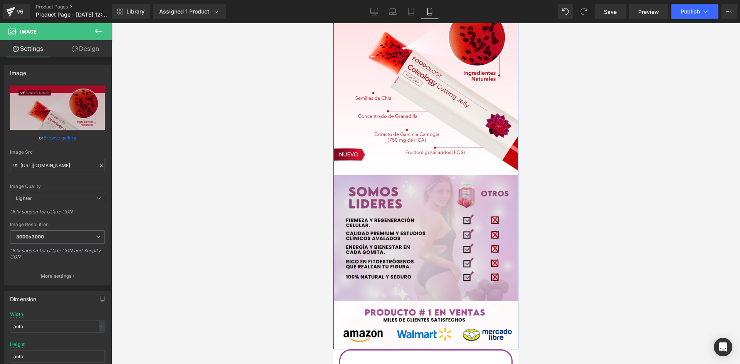
click at [423, 246] on img at bounding box center [425, 238] width 185 height 126
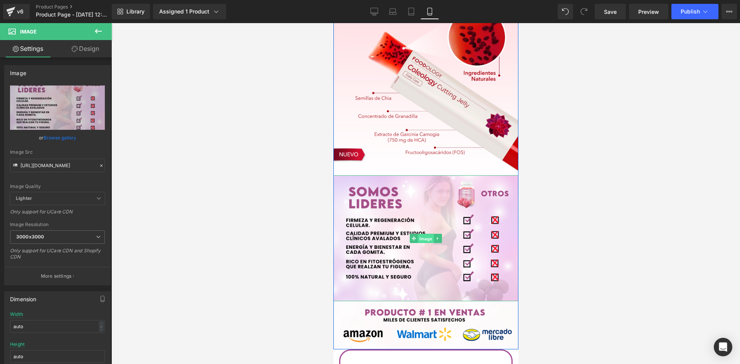
click at [422, 236] on span "Image" at bounding box center [425, 238] width 16 height 9
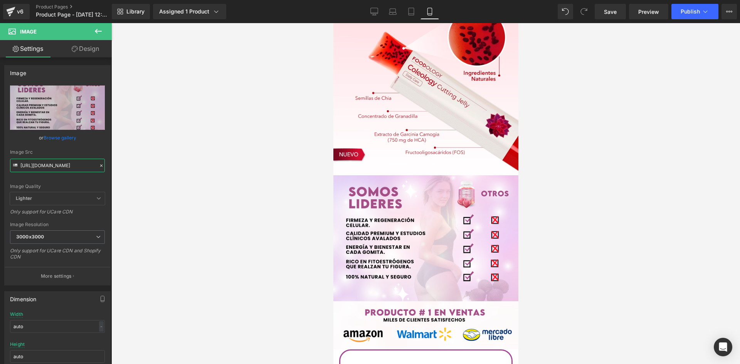
drag, startPoint x: 20, startPoint y: 165, endPoint x: 118, endPoint y: 163, distance: 97.1
click at [118, 163] on div "Image You are previewing how the will restyle your page. You can not edit Eleme…" at bounding box center [370, 188] width 740 height 377
paste input "p6myC4X6/Food-Ology-Mesa-de-trabajo-1-copia.jp"
type input "https://i.ibb.co/p6myC4X6/Food-Ology-Mesa-de-trabajo-1-copia.jpg"
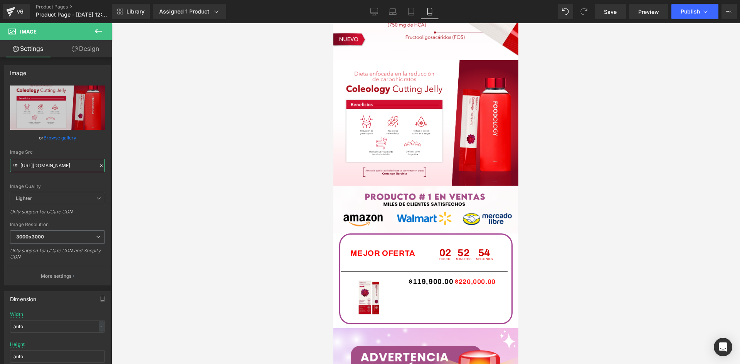
scroll to position [1233, 0]
click at [420, 210] on span "Image" at bounding box center [425, 209] width 16 height 9
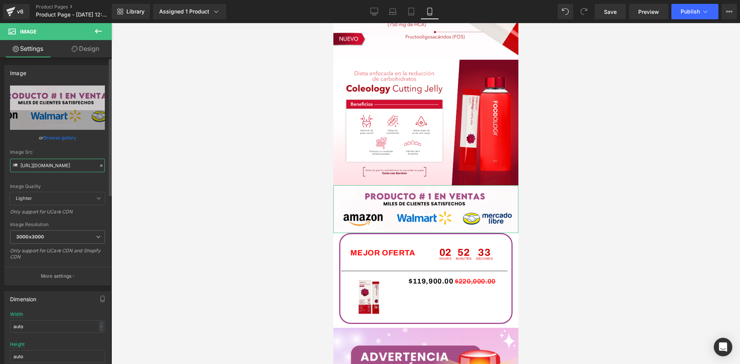
scroll to position [0, 30]
drag, startPoint x: 20, startPoint y: 164, endPoint x: 111, endPoint y: 162, distance: 90.6
click at [111, 162] on div "Image https://i.ibb.co/KzVS4QsN/raw-amazon-5.png Replace Image Upload image or …" at bounding box center [56, 212] width 112 height 310
paste input "27JkqP8C/Food-Ology-09.jp"
type input "https://i.ibb.co/27JkqP8C/Food-Ology-09.jpg"
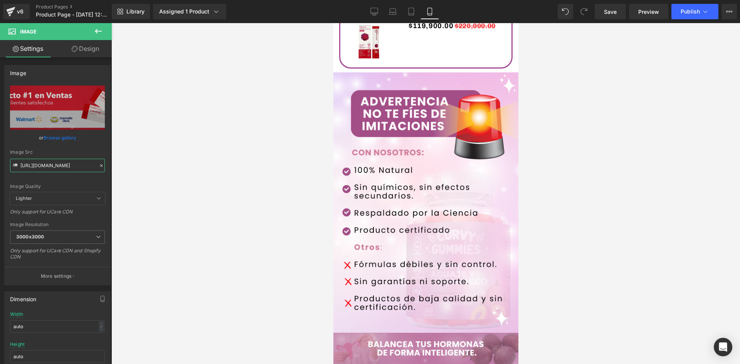
scroll to position [1503, 0]
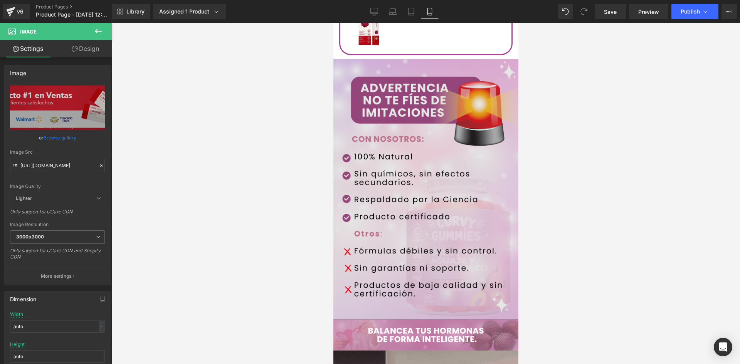
click at [415, 196] on img at bounding box center [425, 189] width 185 height 260
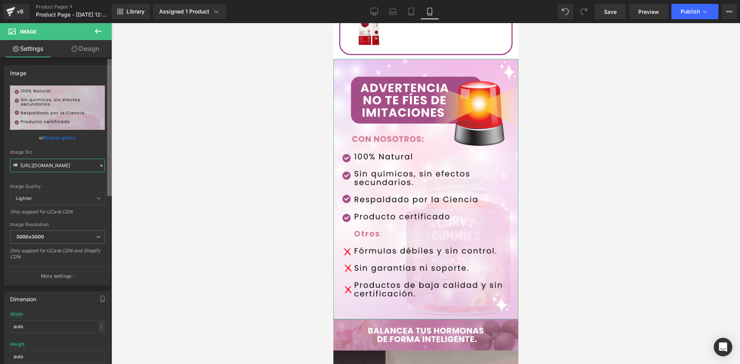
scroll to position [0, 18]
drag, startPoint x: 20, startPoint y: 164, endPoint x: 109, endPoint y: 157, distance: 89.3
click at [109, 157] on div "Image https://i.ibb.co/pBSWcM6Q/raw-8-8.png Replace Image Upload image or Brows…" at bounding box center [56, 212] width 112 height 310
paste input "mVYQV3Qr/Food-Ology-Mesa-de-trabajo-1-copia-3.jp"
type input "https://i.ibb.co/mVYQV3Qr/Food-Ology-Mesa-de-trabajo-1-copia-3.jpg"
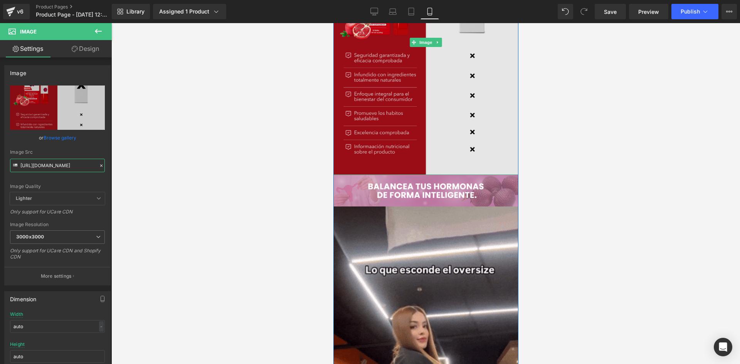
scroll to position [1657, 0]
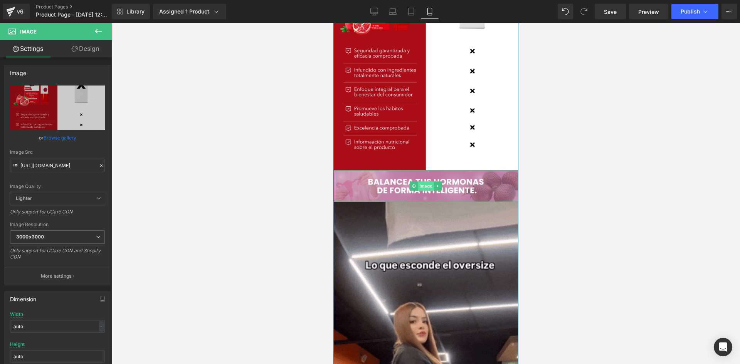
click at [422, 182] on span "Image" at bounding box center [425, 185] width 16 height 9
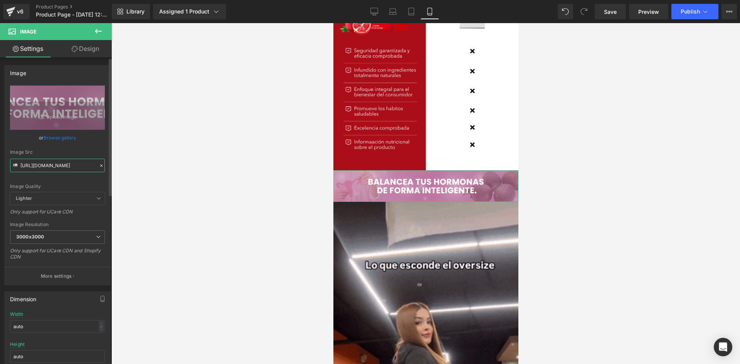
scroll to position [0, 10]
drag, startPoint x: 20, startPoint y: 165, endPoint x: 100, endPoint y: 167, distance: 79.8
click at [100, 167] on div "Image Src https://i.ibb.co/R1kkd5q/raw-9-4.png" at bounding box center [57, 161] width 95 height 23
paste input "6cR32Lvj/Food-Ology.jp"
type input "https://i.ibb.co/6cR32Lvj/Food-Ology.jpg"
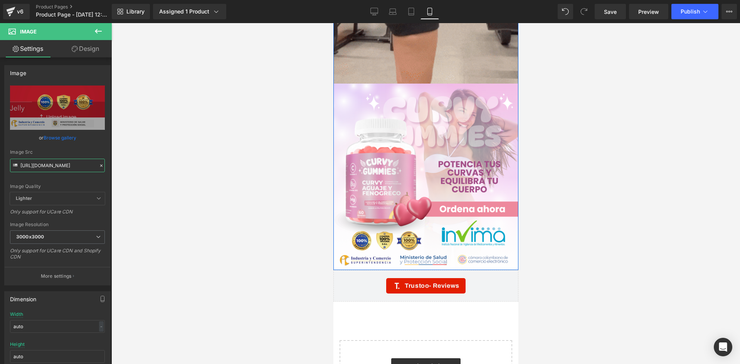
scroll to position [2119, 0]
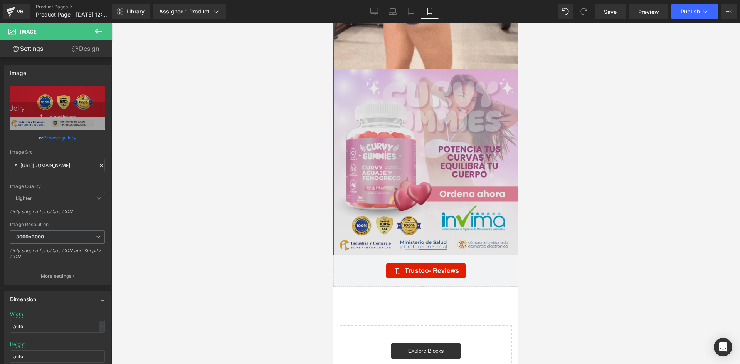
click at [415, 160] on div "Image" at bounding box center [425, 162] width 185 height 186
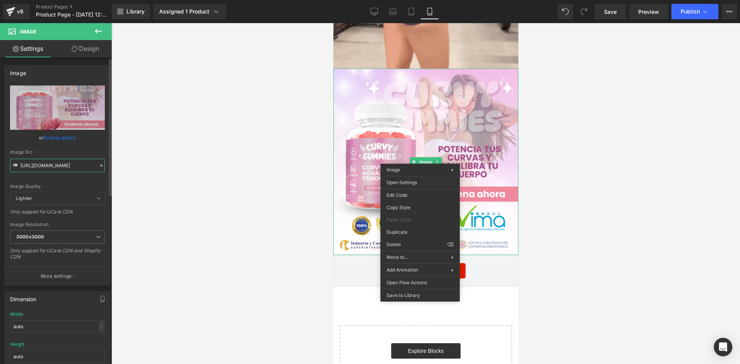
scroll to position [0, 16]
drag, startPoint x: 21, startPoint y: 165, endPoint x: 96, endPoint y: 166, distance: 75.2
click at [96, 166] on div "Image Src https://i.ibb.co/Wp2cTY2y/raw10-4.png" at bounding box center [57, 161] width 95 height 23
paste input "27RBzdTL/Food-Ology-Mesa-de-trabajo-1-copia-5.jp"
type input "https://i.ibb.co/27RBzdTL/Food-Ology-Mesa-de-trabajo-1-copia-5.jpg"
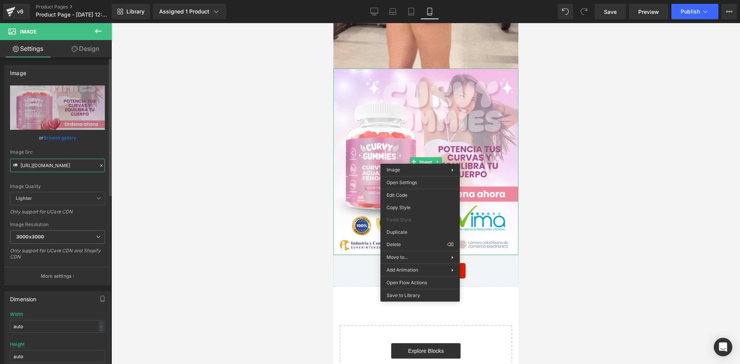
scroll to position [0, 82]
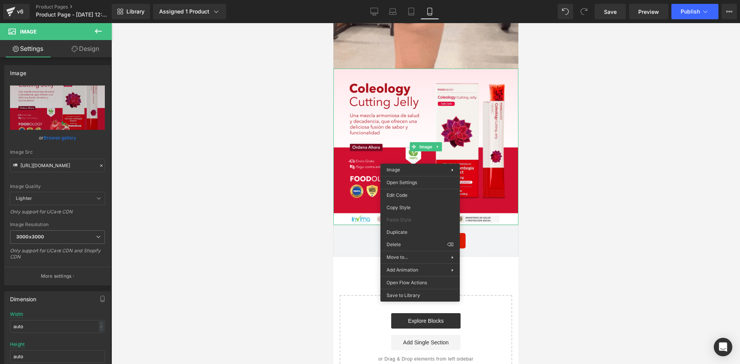
click at [566, 143] on div at bounding box center [425, 193] width 628 height 341
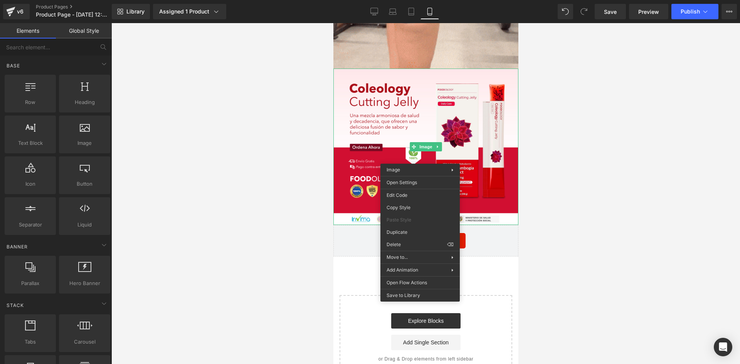
scroll to position [0, 0]
click at [220, 183] on div at bounding box center [425, 193] width 628 height 341
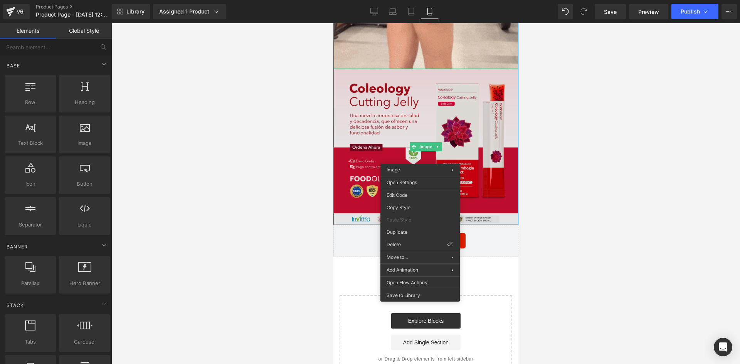
click at [478, 184] on img at bounding box center [425, 147] width 185 height 157
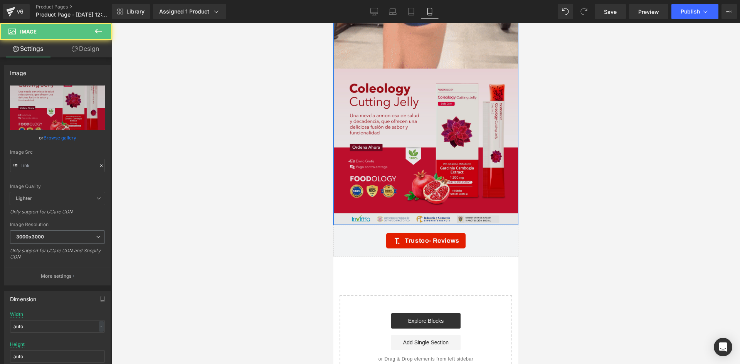
type input "https://i.ibb.co/27RBzdTL/Food-Ology-Mesa-de-trabajo-1-copia-5.jpg"
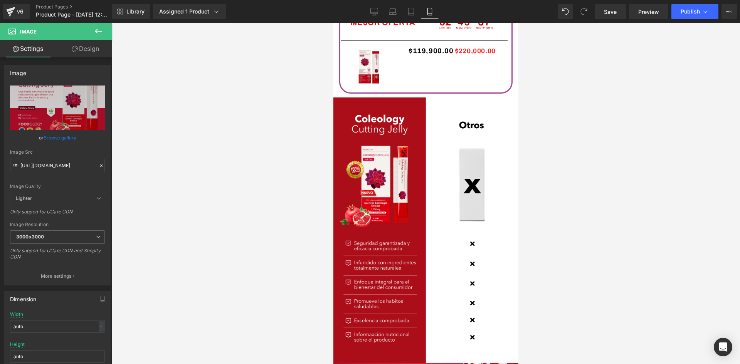
scroll to position [1657, 0]
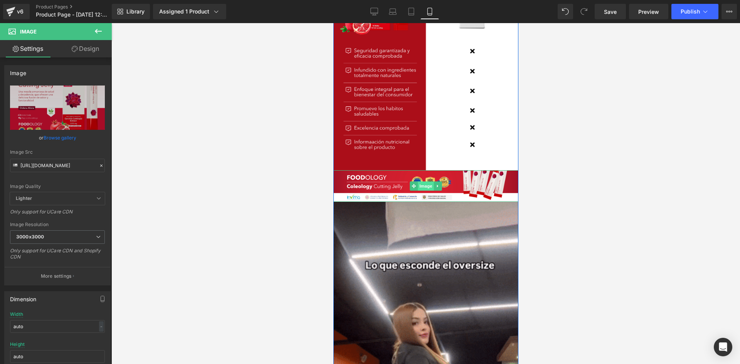
click at [420, 186] on span "Image" at bounding box center [425, 185] width 16 height 9
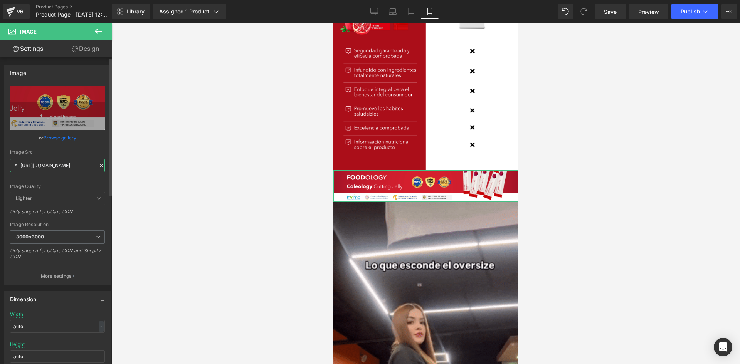
scroll to position [0, 18]
drag, startPoint x: 20, startPoint y: 164, endPoint x: 97, endPoint y: 161, distance: 77.5
click at [97, 161] on input "https://i.ibb.co/6cR32Lvj/Food-Ology.jpg" at bounding box center [57, 165] width 95 height 13
paste input "YFwNTWsC/Food-Ology-08"
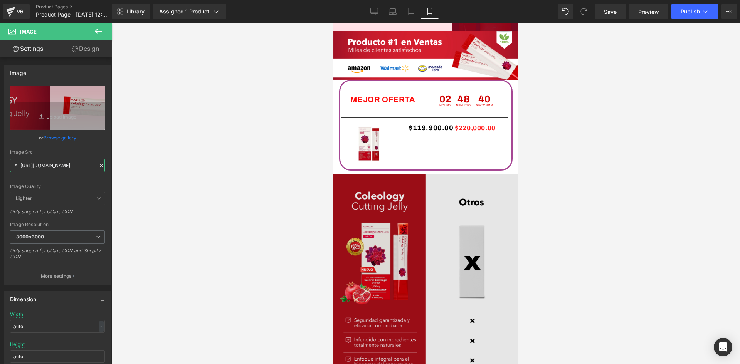
scroll to position [1349, 0]
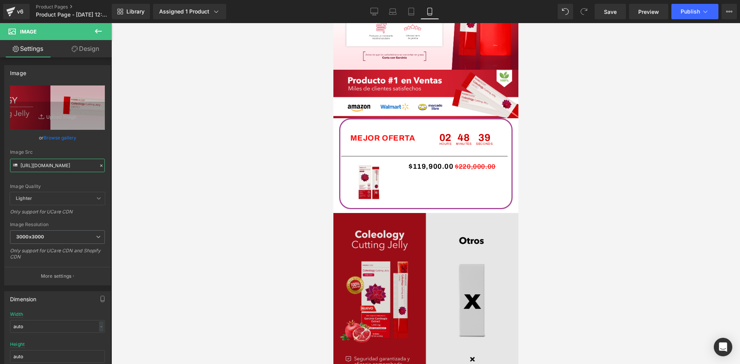
type input "https://i.ibb.co/YFwNTWsC/Food-Ology-08.jpg"
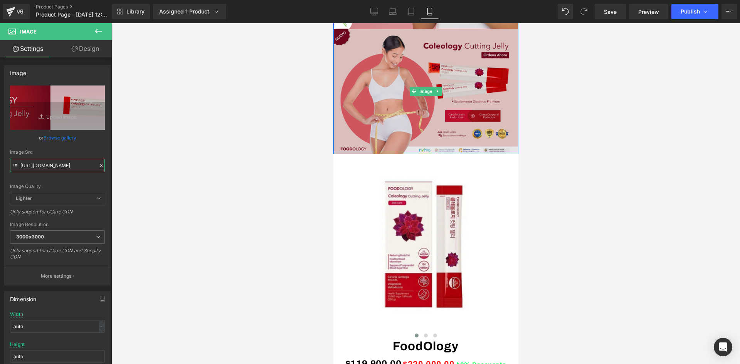
scroll to position [193, 0]
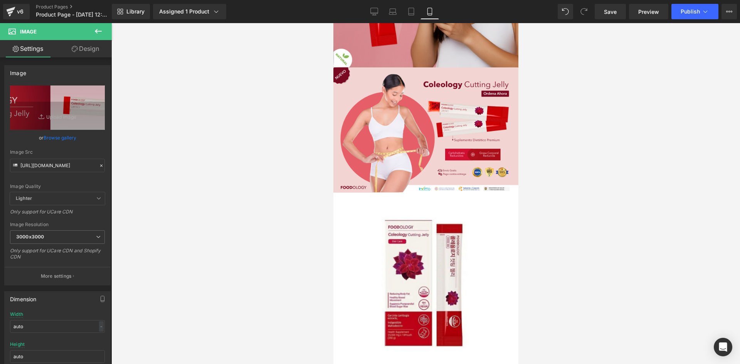
click at [96, 27] on icon at bounding box center [98, 31] width 9 height 9
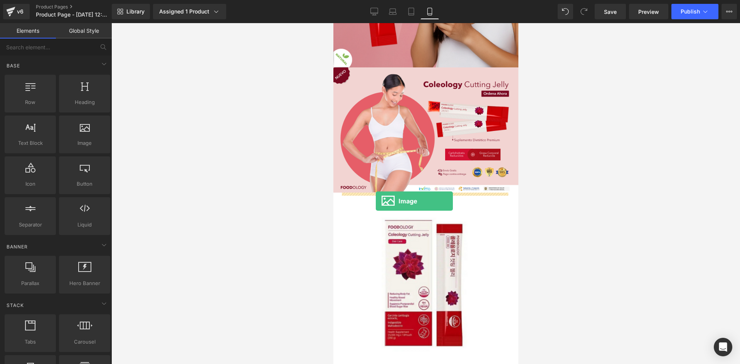
drag, startPoint x: 414, startPoint y: 167, endPoint x: 375, endPoint y: 201, distance: 51.6
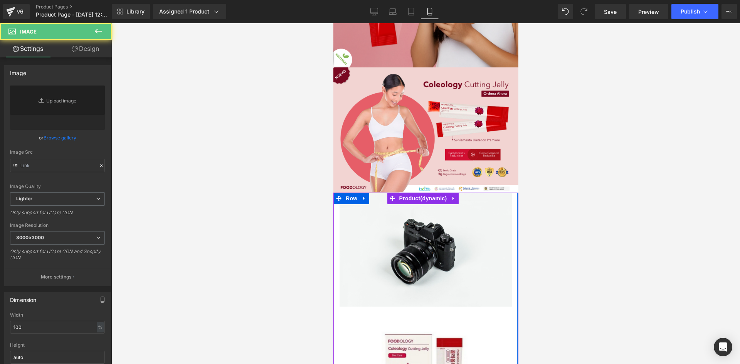
type input "//d1um8515vdn9kb.cloudfront.net/images/parallax.jpg"
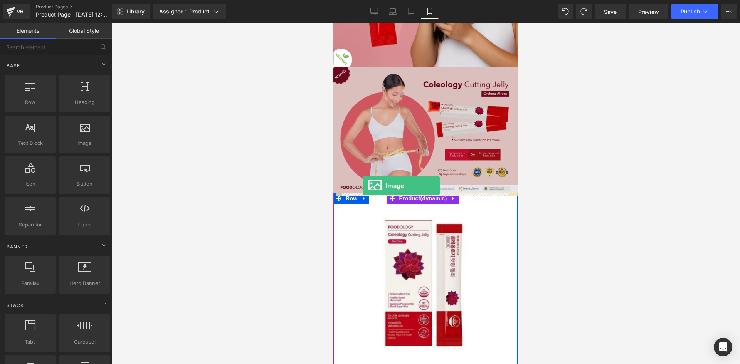
drag, startPoint x: 420, startPoint y: 161, endPoint x: 362, endPoint y: 186, distance: 62.3
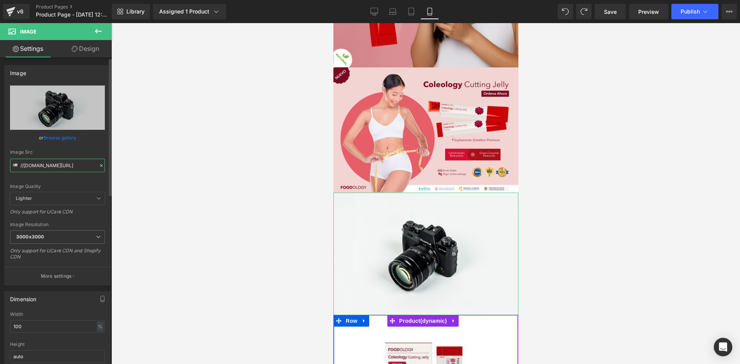
scroll to position [0, 47]
drag, startPoint x: 20, startPoint y: 166, endPoint x: 110, endPoint y: 159, distance: 89.7
click at [110, 159] on div "Image //d1um8515vdn9kb.cloudfront.net/images/parallax.jpg Replace Image Upload …" at bounding box center [56, 212] width 112 height 310
paste input "https://i.ibb.co/6cR32Lvj/Food-Ology"
type input "https://i.ibb.co/6cR32Lvj/Food-Ology.jpg"
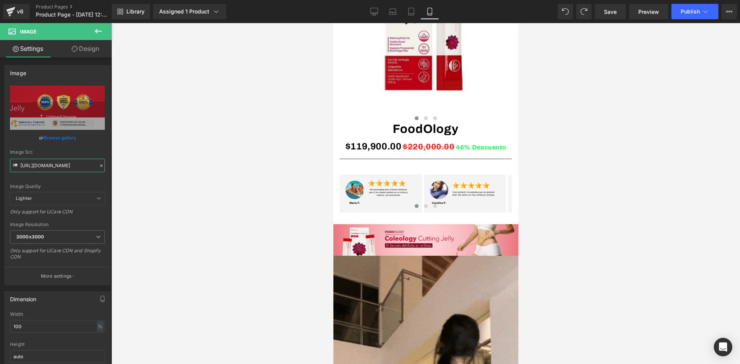
scroll to position [480, 0]
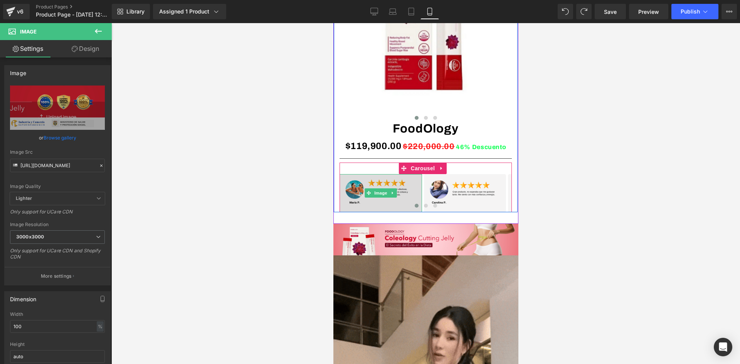
click at [385, 200] on img at bounding box center [380, 193] width 82 height 38
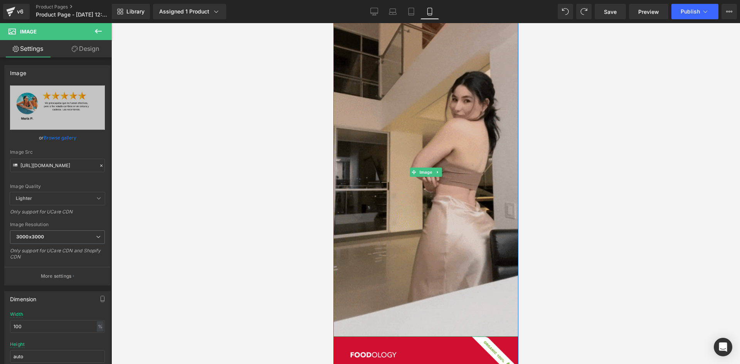
scroll to position [740, 0]
